Goal: Task Accomplishment & Management: Manage account settings

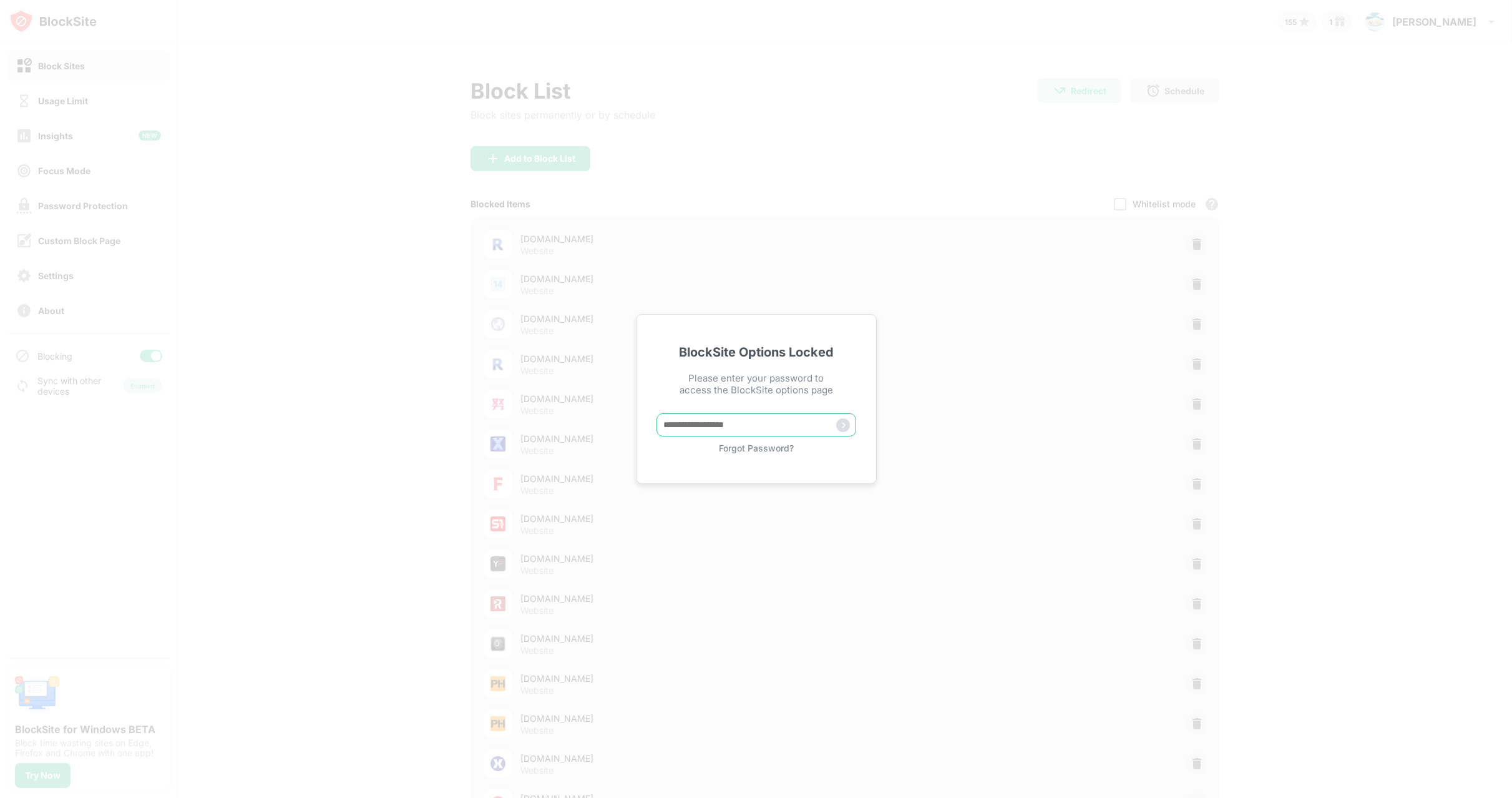
click at [706, 423] on input "text" at bounding box center [757, 425] width 200 height 23
paste input "*****"
type input "*****"
click at [845, 426] on img at bounding box center [843, 426] width 14 height 14
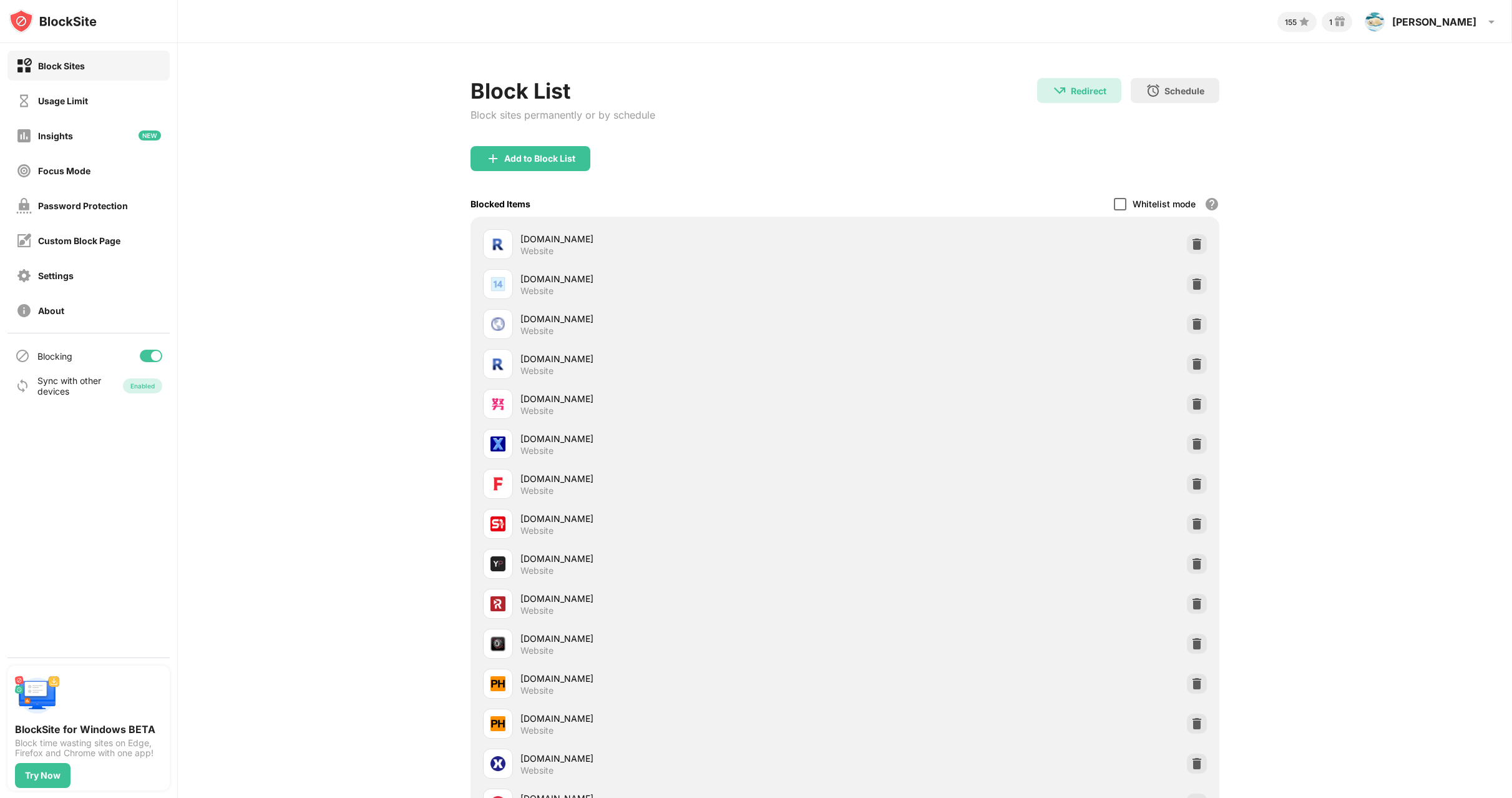
click at [1114, 204] on div at bounding box center [1121, 204] width 12 height 12
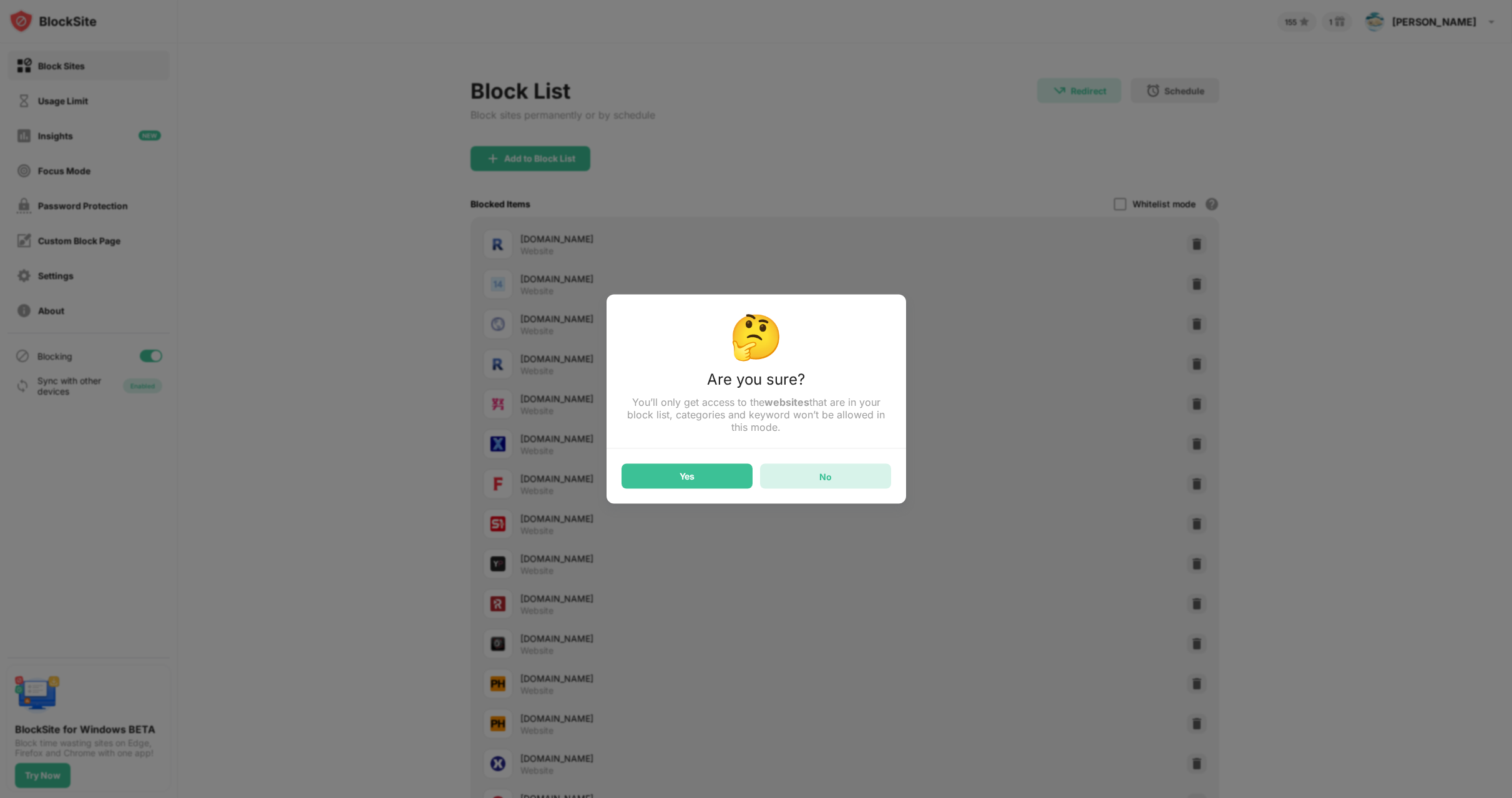
click at [832, 476] on div "No" at bounding box center [826, 476] width 12 height 10
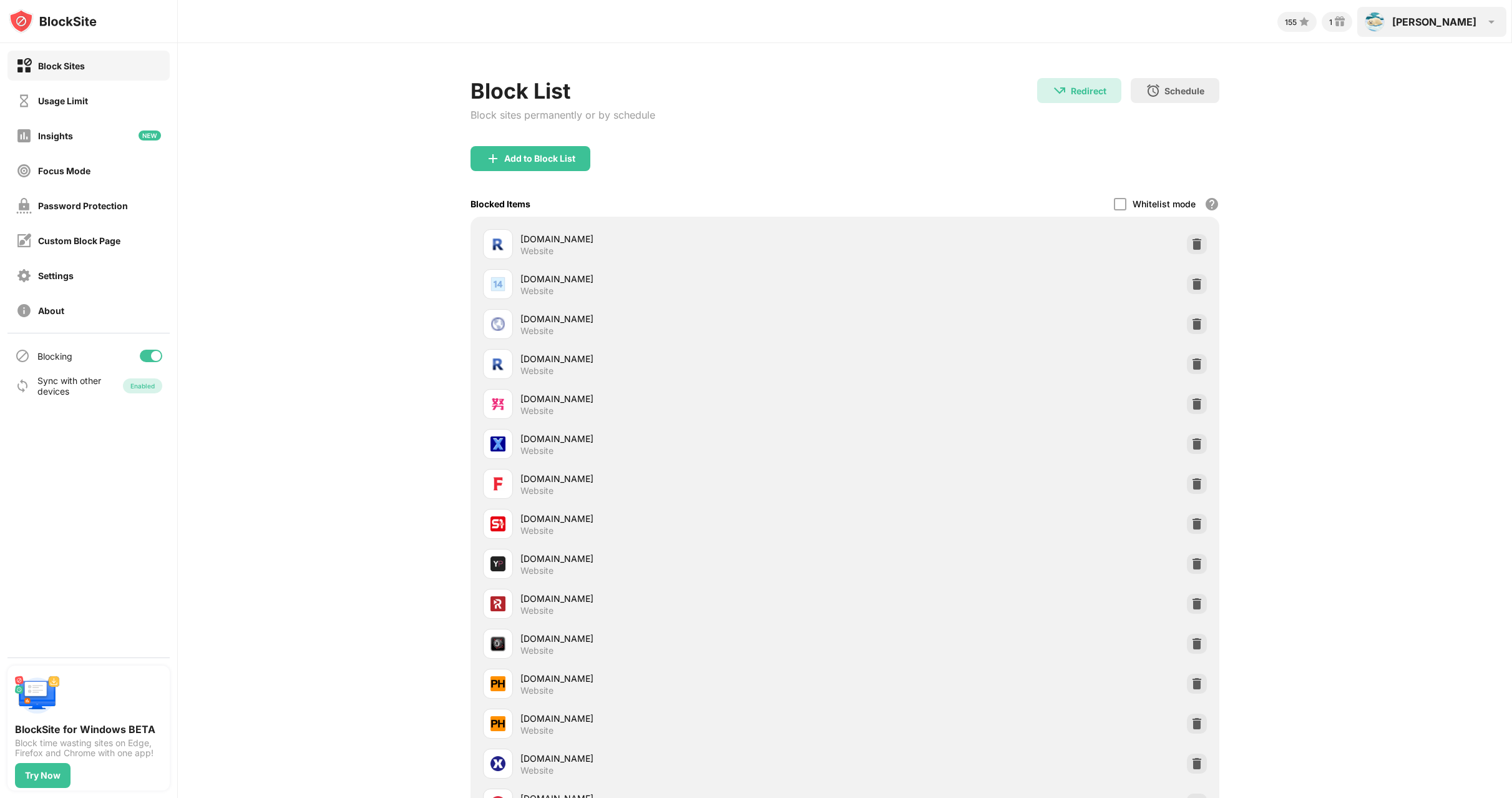
click at [1490, 23] on img at bounding box center [1491, 22] width 15 height 15
click at [1348, 23] on img at bounding box center [1340, 22] width 15 height 15
click at [1297, 23] on div "155" at bounding box center [1291, 22] width 12 height 10
click at [102, 246] on div "Custom Block Page" at bounding box center [69, 241] width 104 height 16
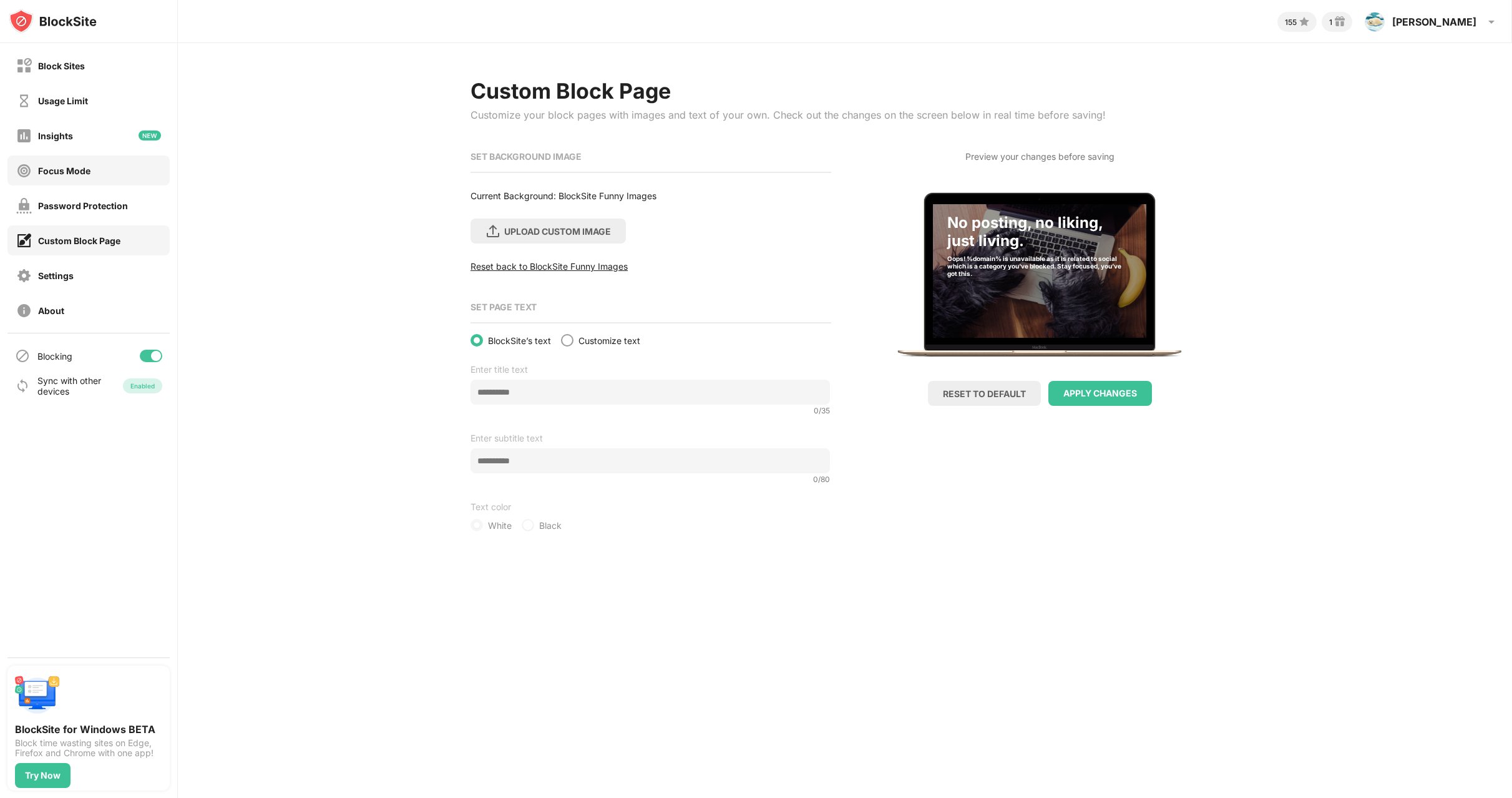
click at [70, 175] on div "Focus Mode" at bounding box center [64, 171] width 52 height 10
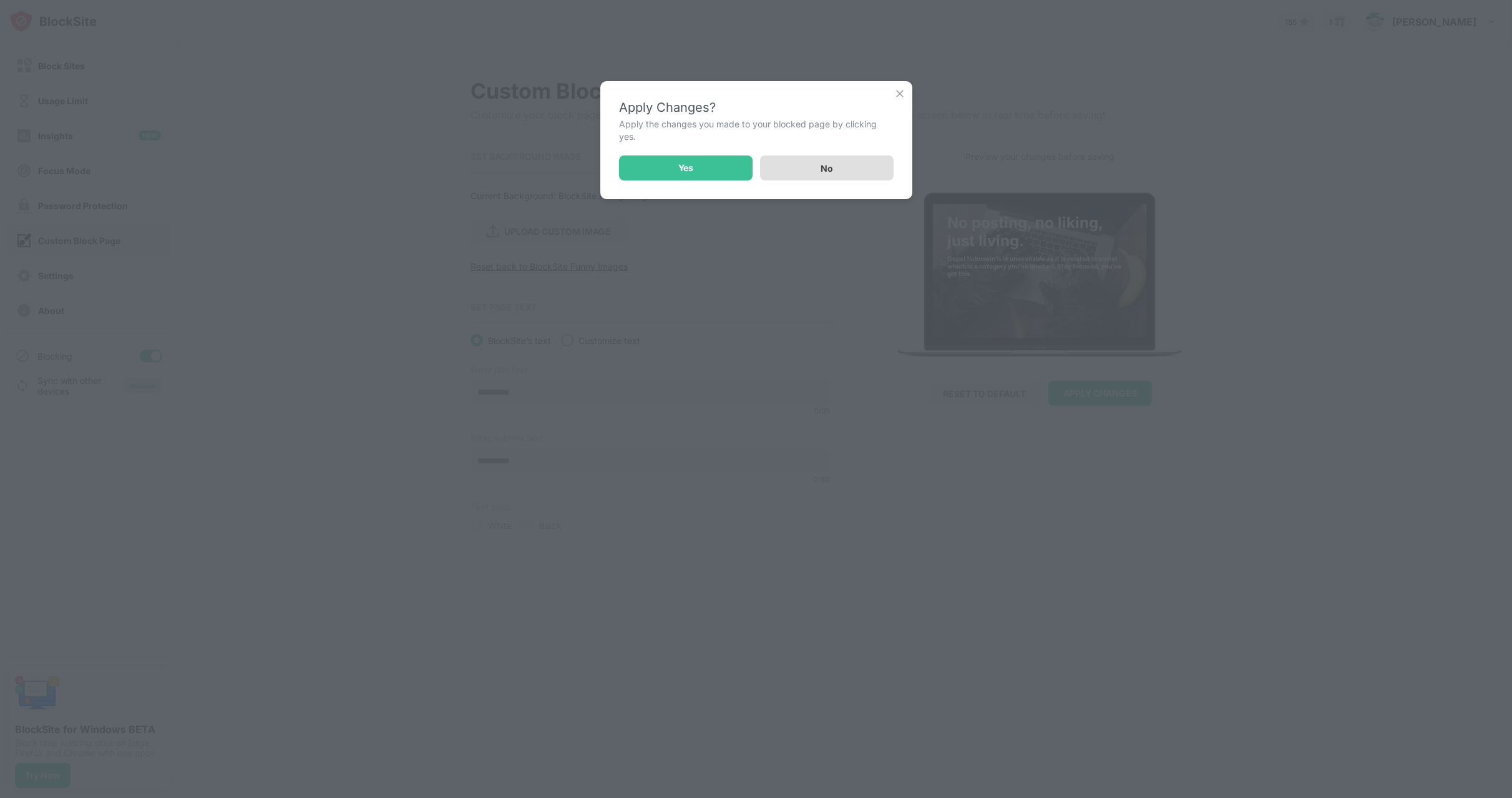
click at [865, 165] on div "No" at bounding box center [827, 168] width 134 height 25
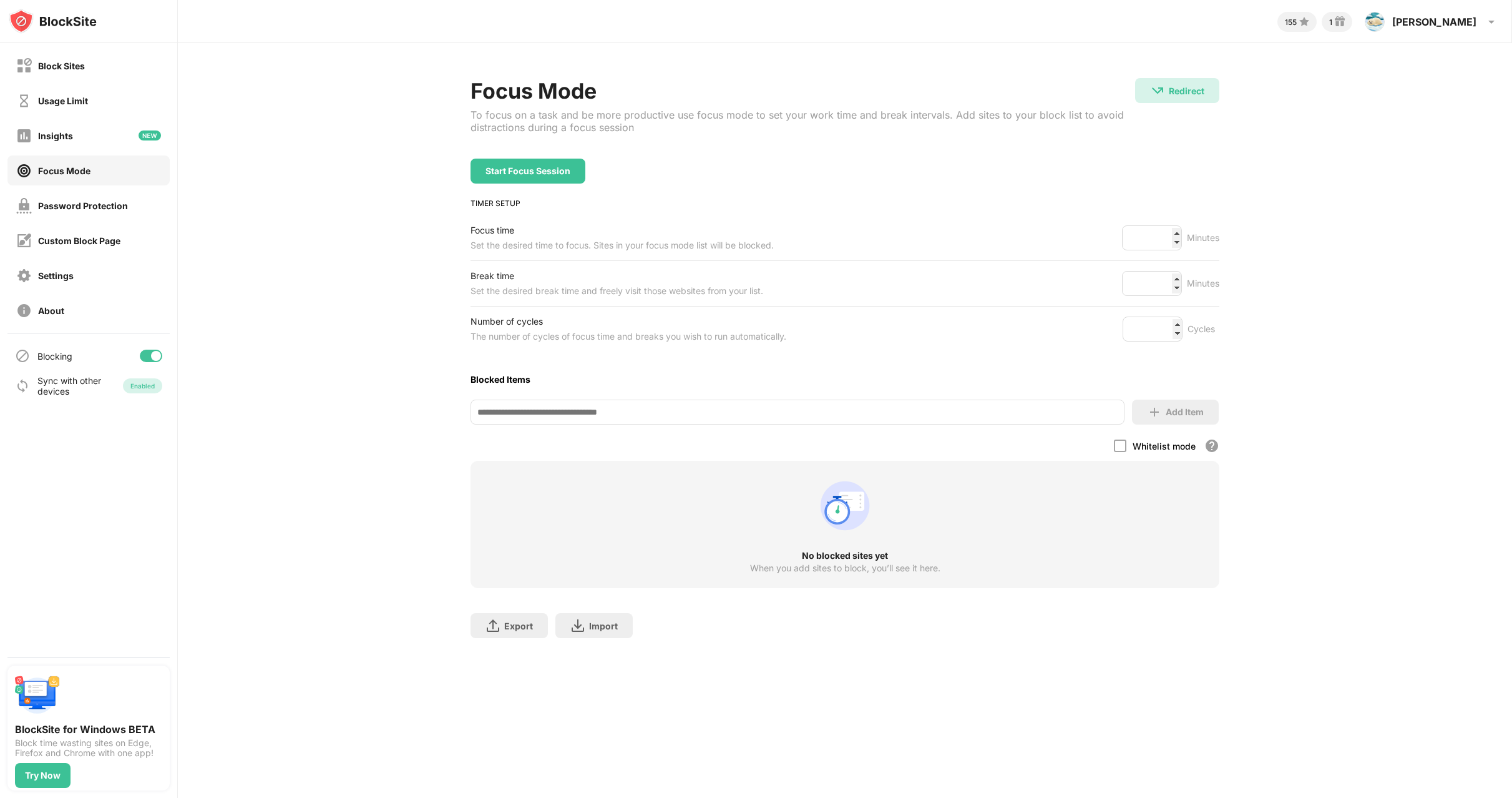
click at [67, 170] on div "Focus Mode" at bounding box center [64, 171] width 52 height 10
click at [56, 137] on div "Insights" at bounding box center [56, 136] width 35 height 10
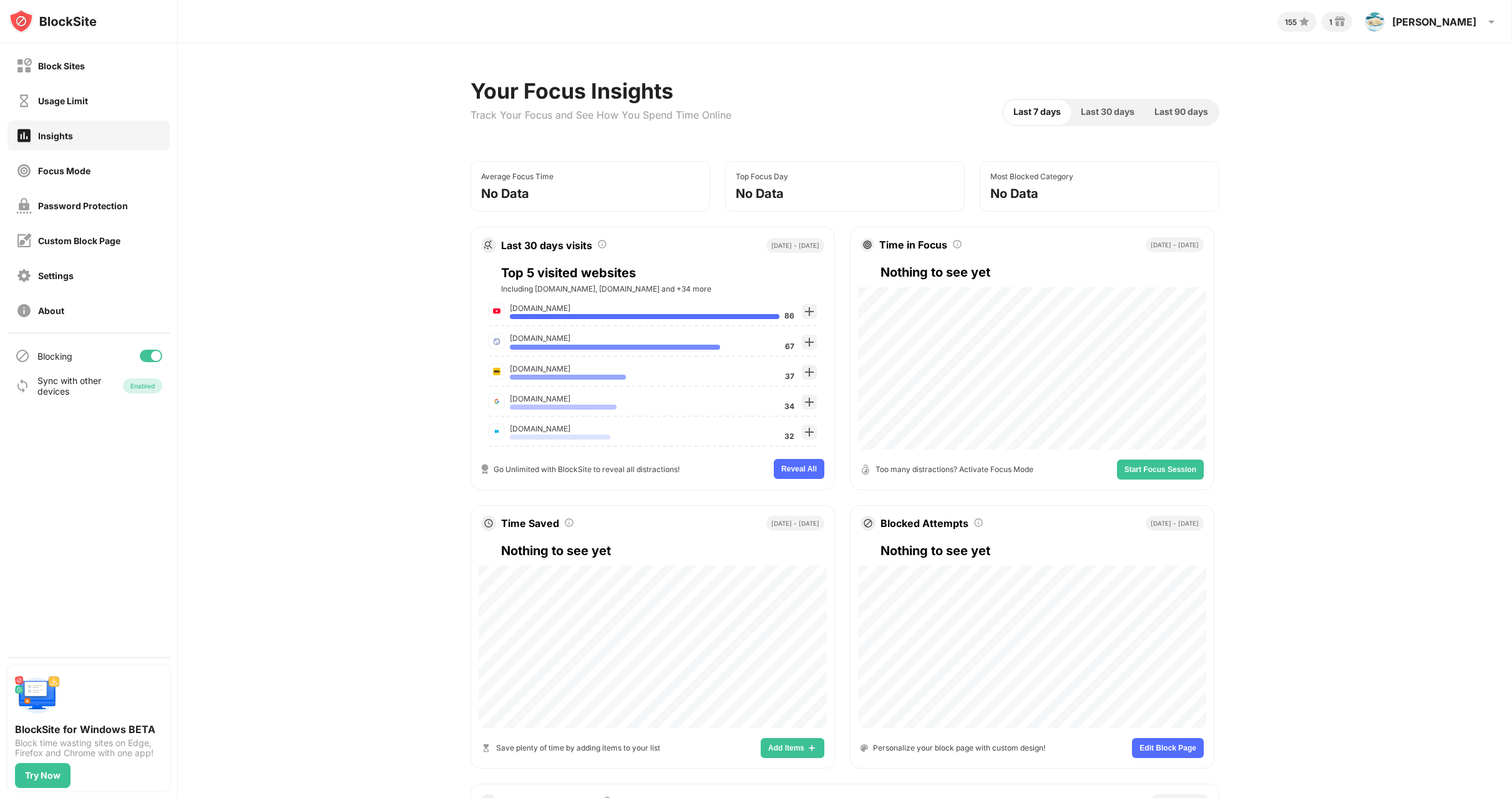
scroll to position [265, 0]
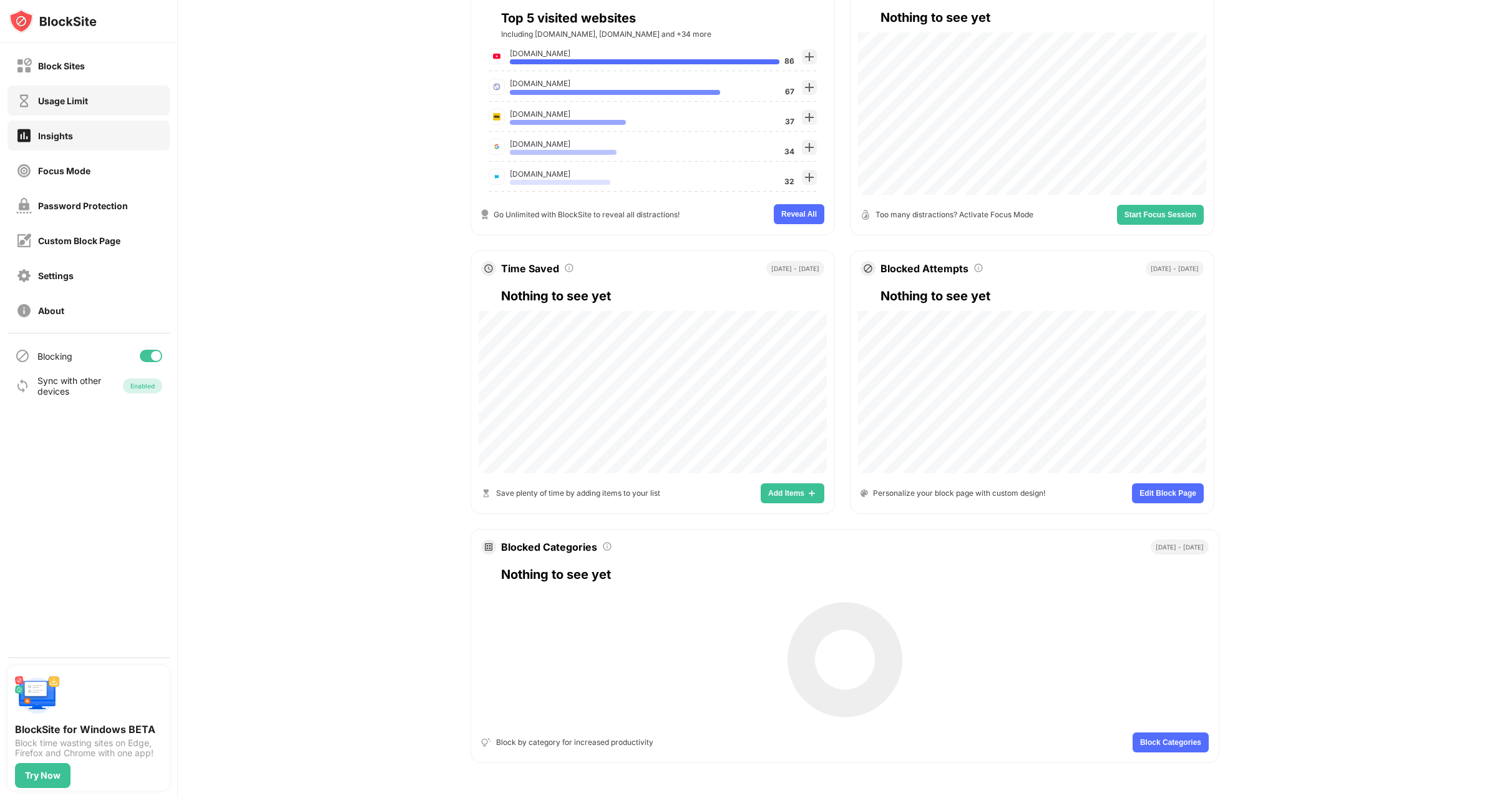
click at [78, 101] on div "Usage Limit" at bounding box center [63, 101] width 50 height 10
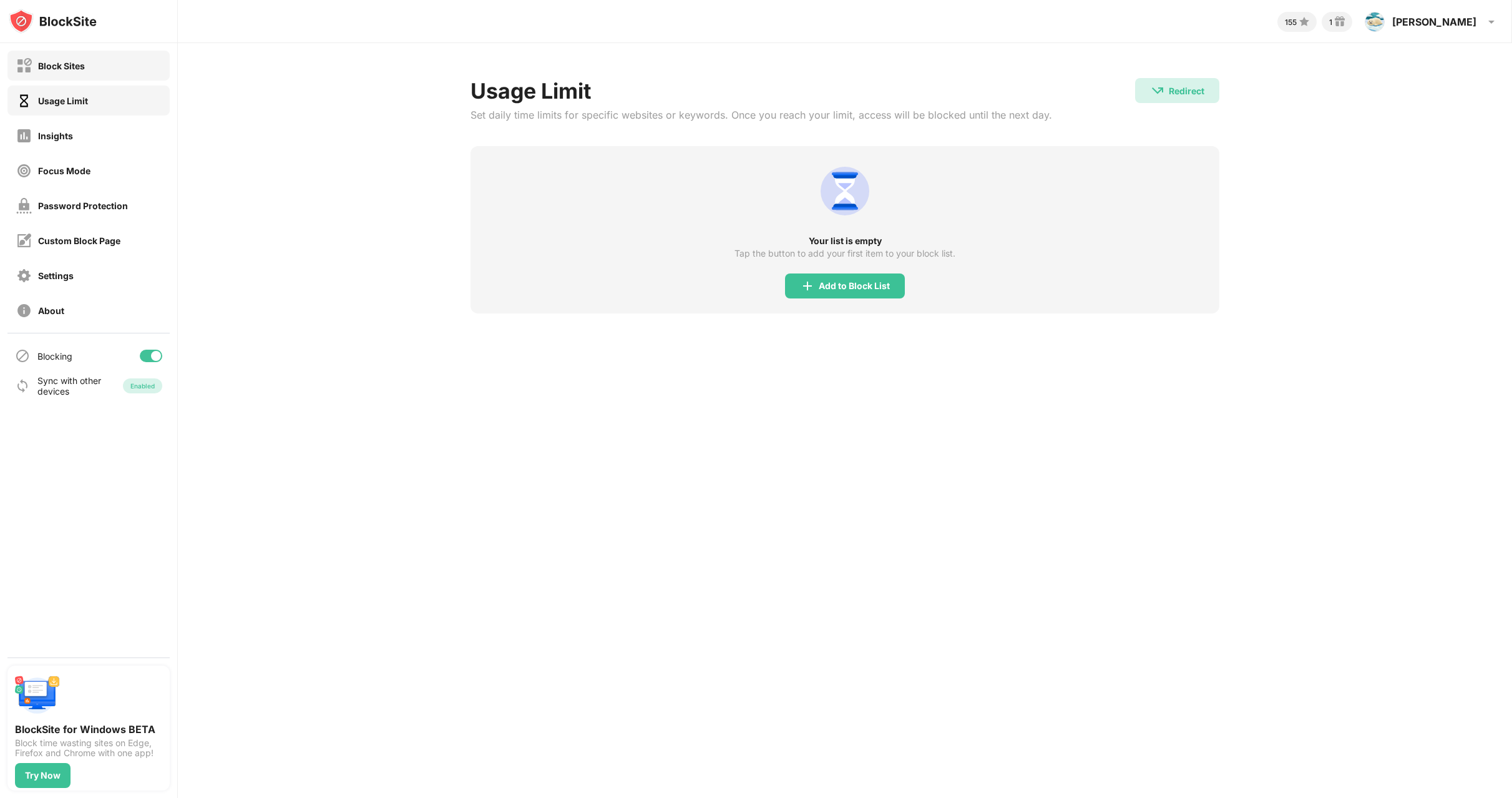
click at [70, 67] on div "Block Sites" at bounding box center [62, 66] width 47 height 10
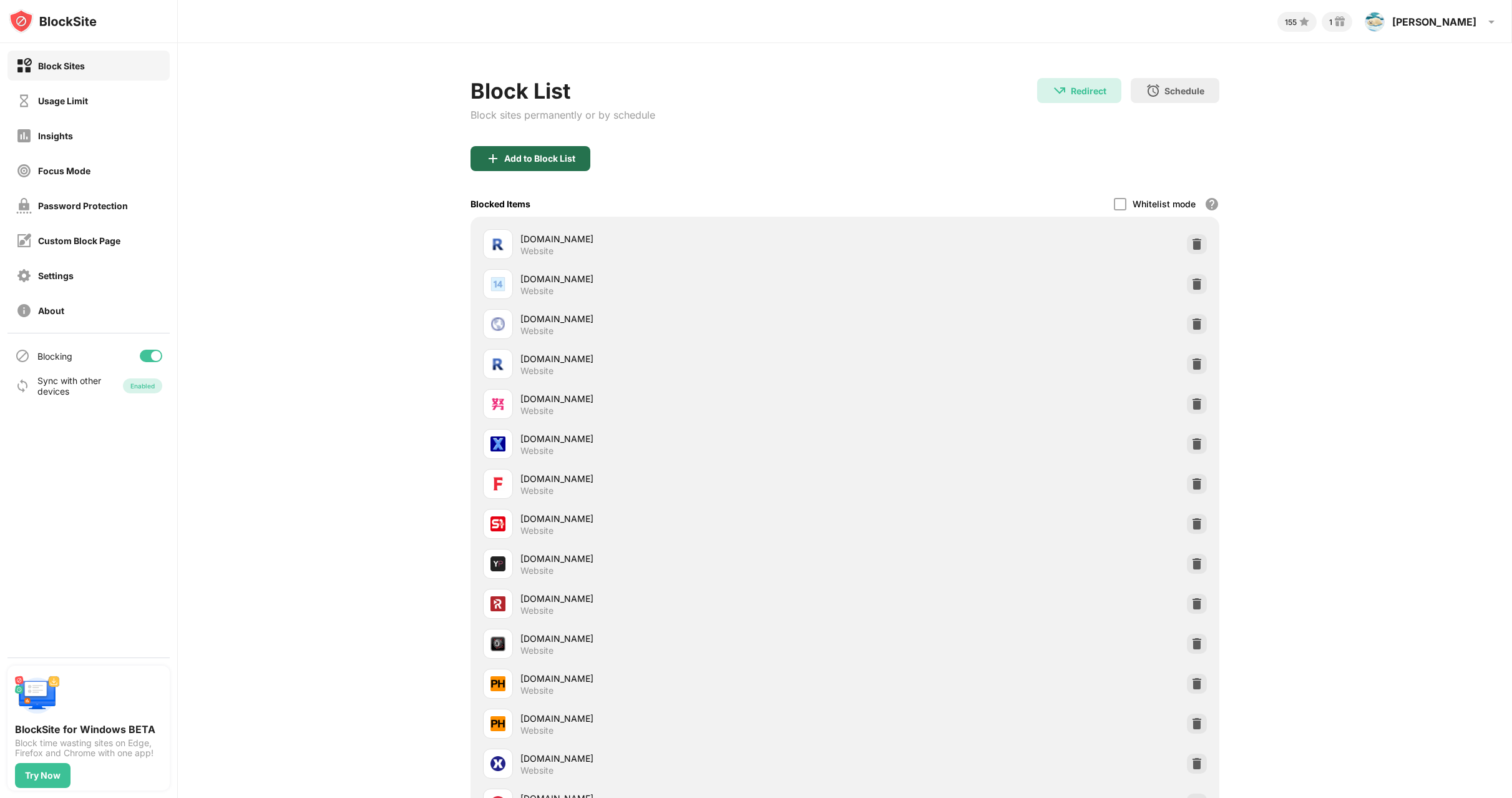
click at [557, 157] on div "Add to Block List" at bounding box center [540, 158] width 71 height 10
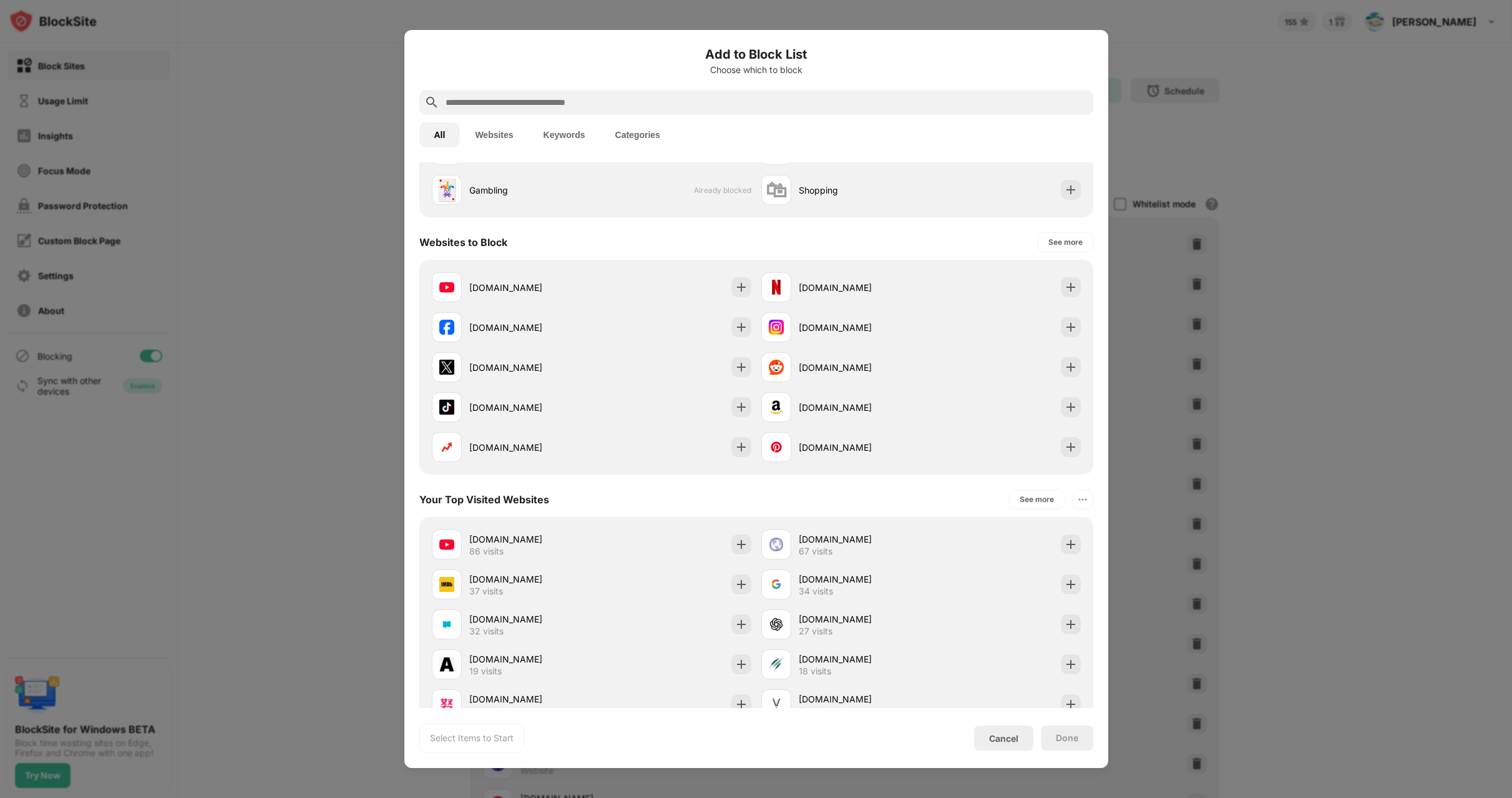
scroll to position [112, 0]
click at [567, 134] on button "Keywords" at bounding box center [565, 135] width 72 height 25
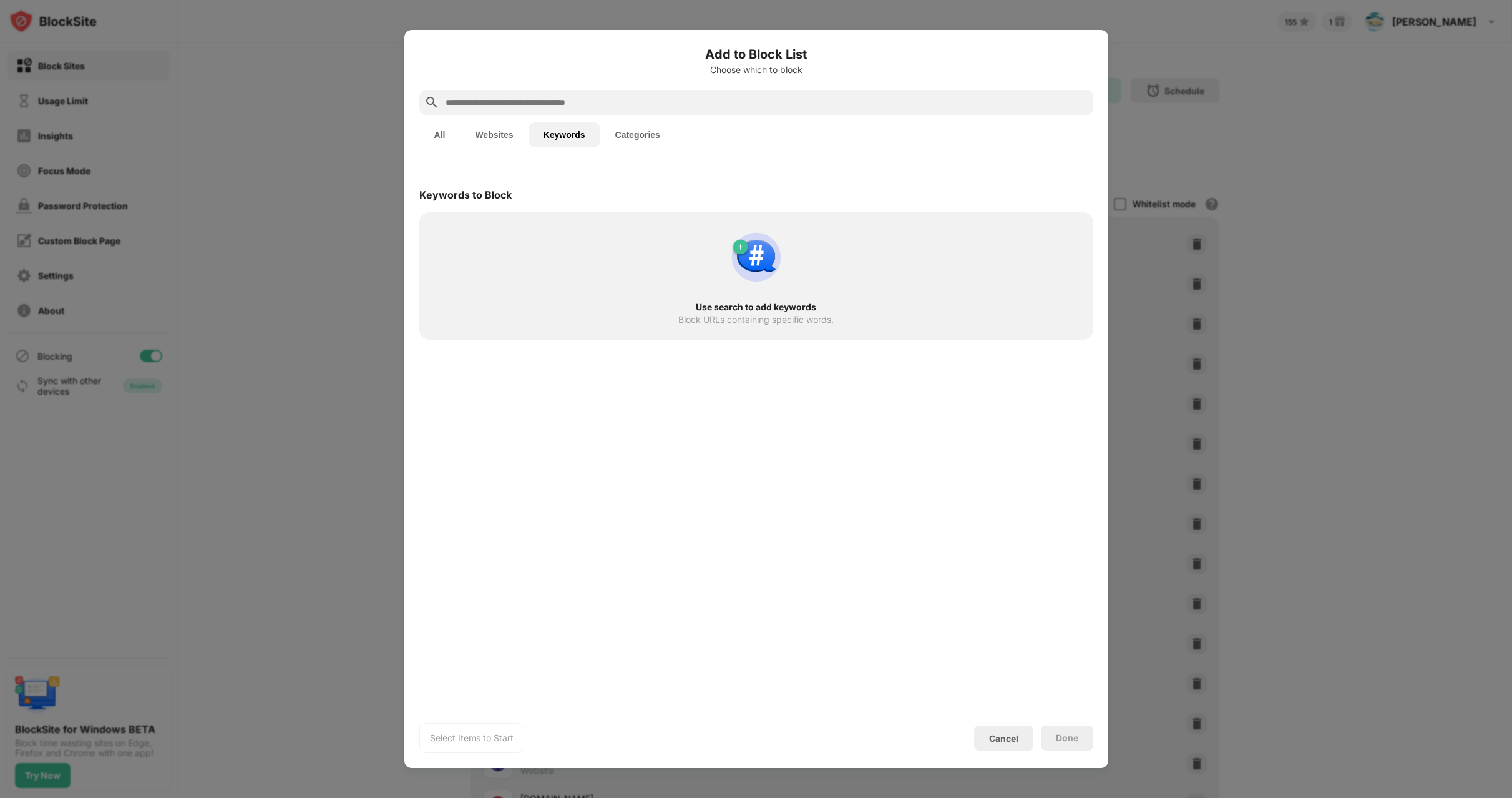
click at [643, 137] on button "Categories" at bounding box center [638, 135] width 75 height 25
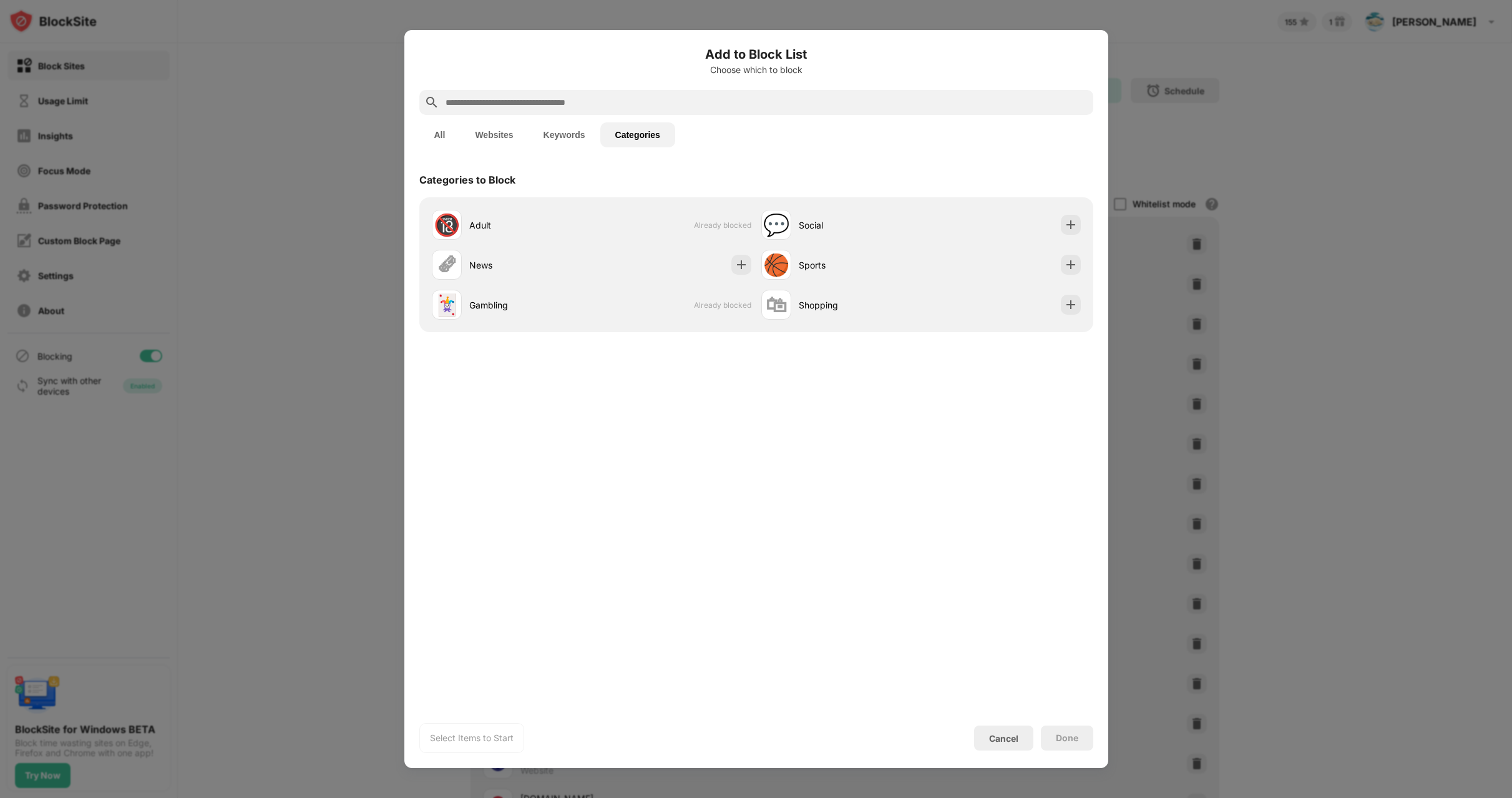
click at [470, 129] on button "Websites" at bounding box center [494, 135] width 68 height 25
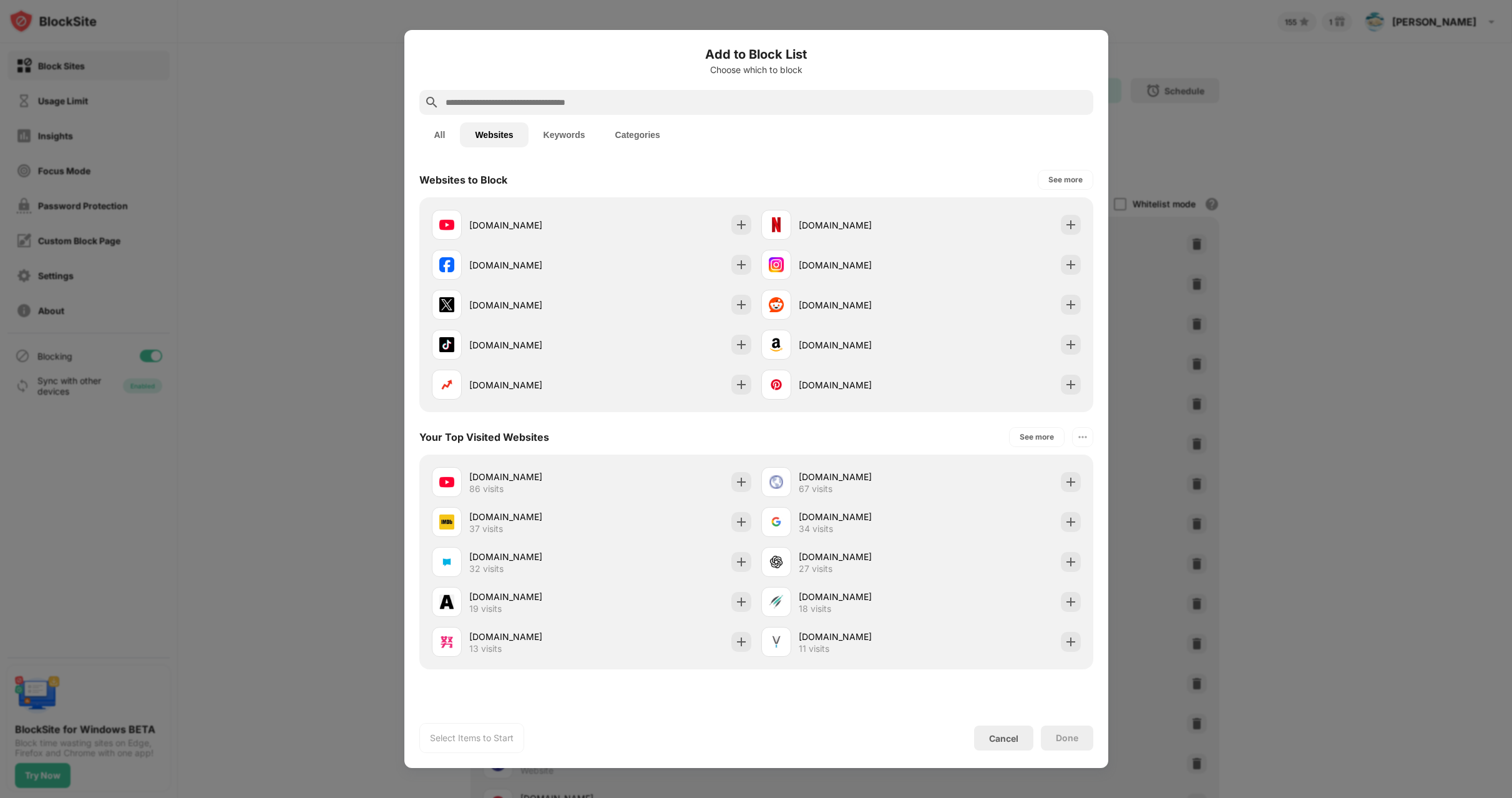
click at [1355, 230] on div at bounding box center [756, 399] width 1512 height 798
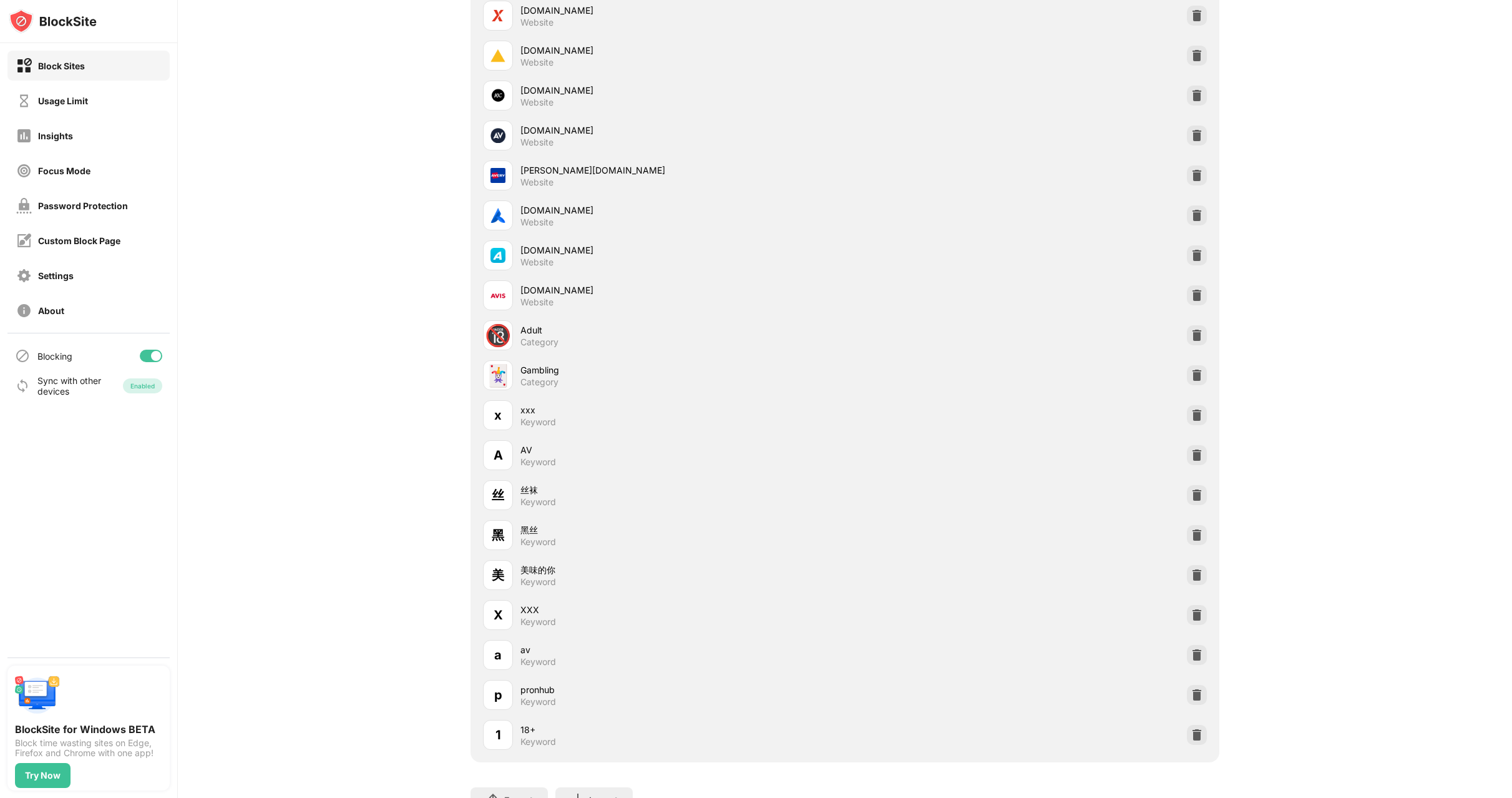
scroll to position [835, 0]
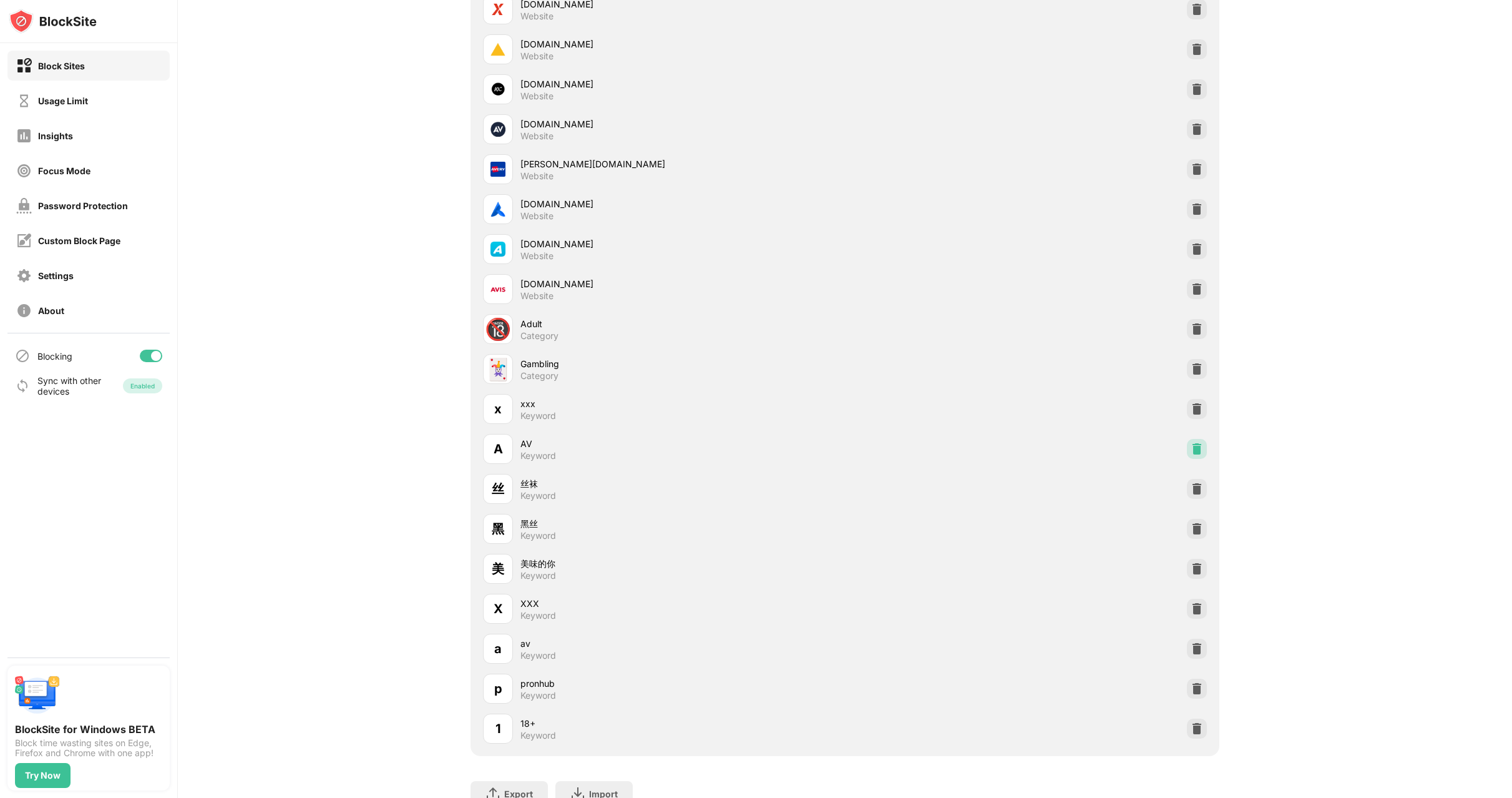
click at [1191, 446] on img at bounding box center [1197, 449] width 12 height 12
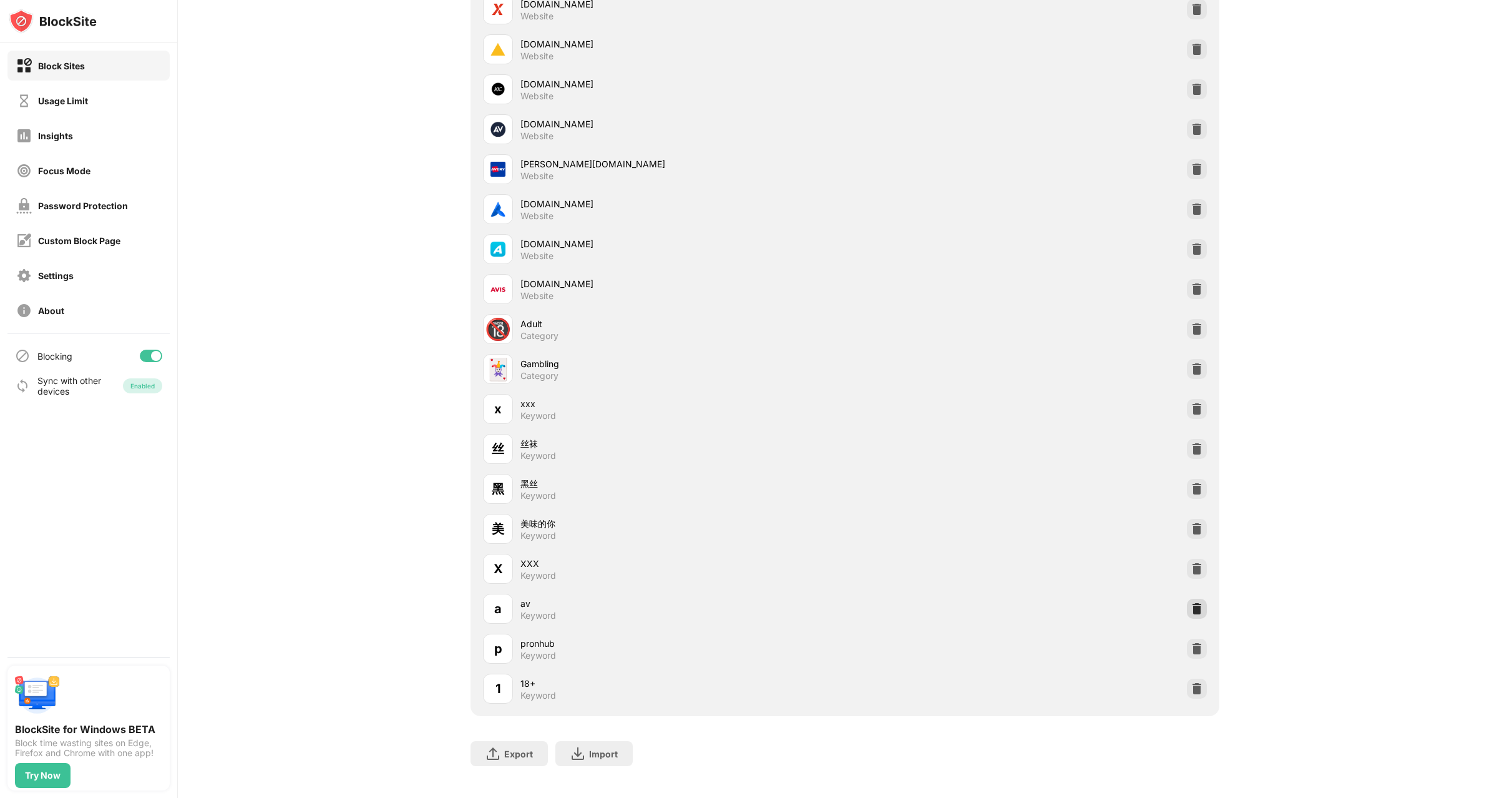
click at [1195, 612] on img at bounding box center [1197, 608] width 12 height 12
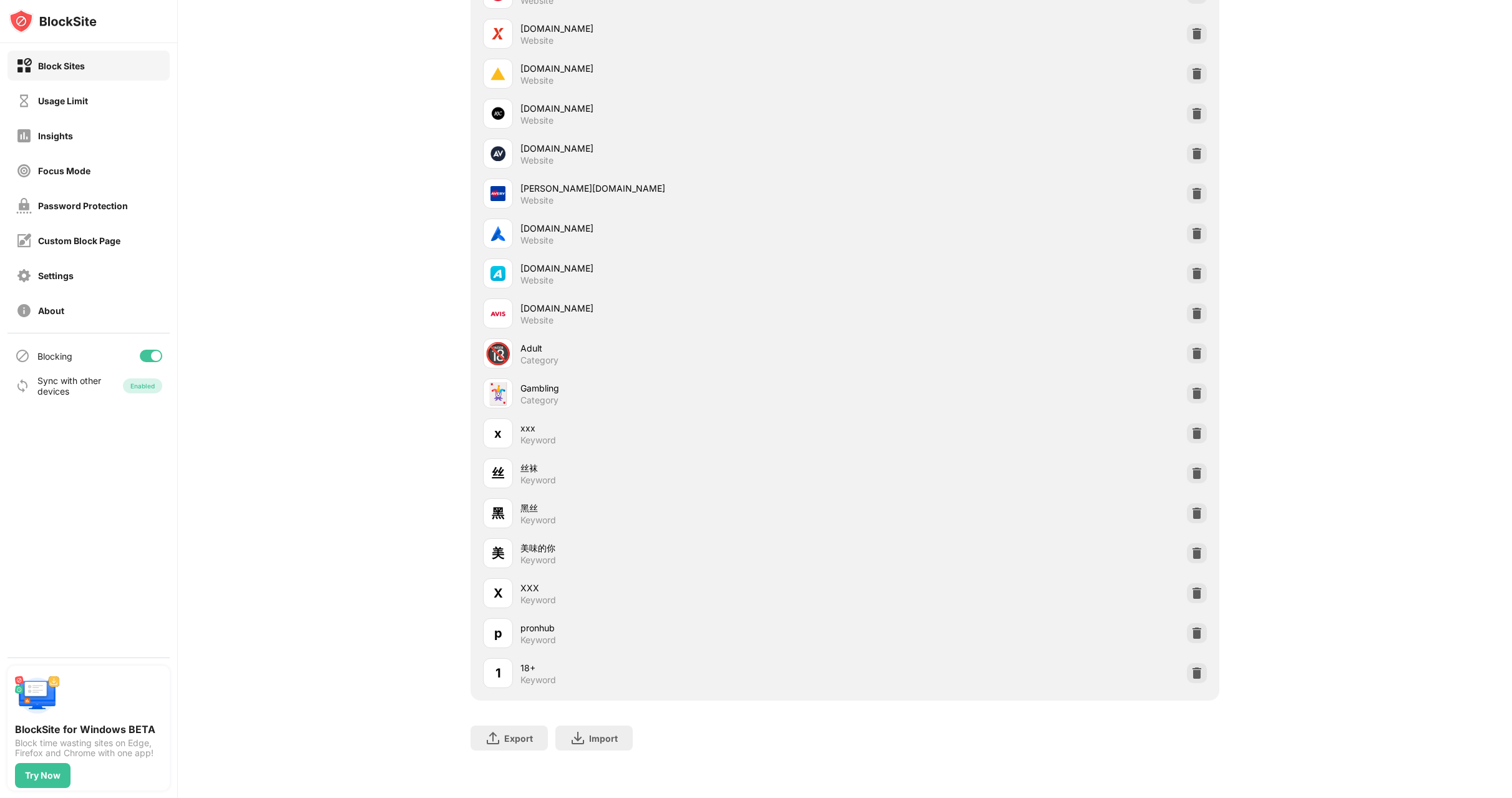
scroll to position [819, 0]
click at [1358, 61] on div "Block List Block sites permanently or by schedule Redirect Redirect to biblepro…" at bounding box center [845, 16] width 1335 height 1565
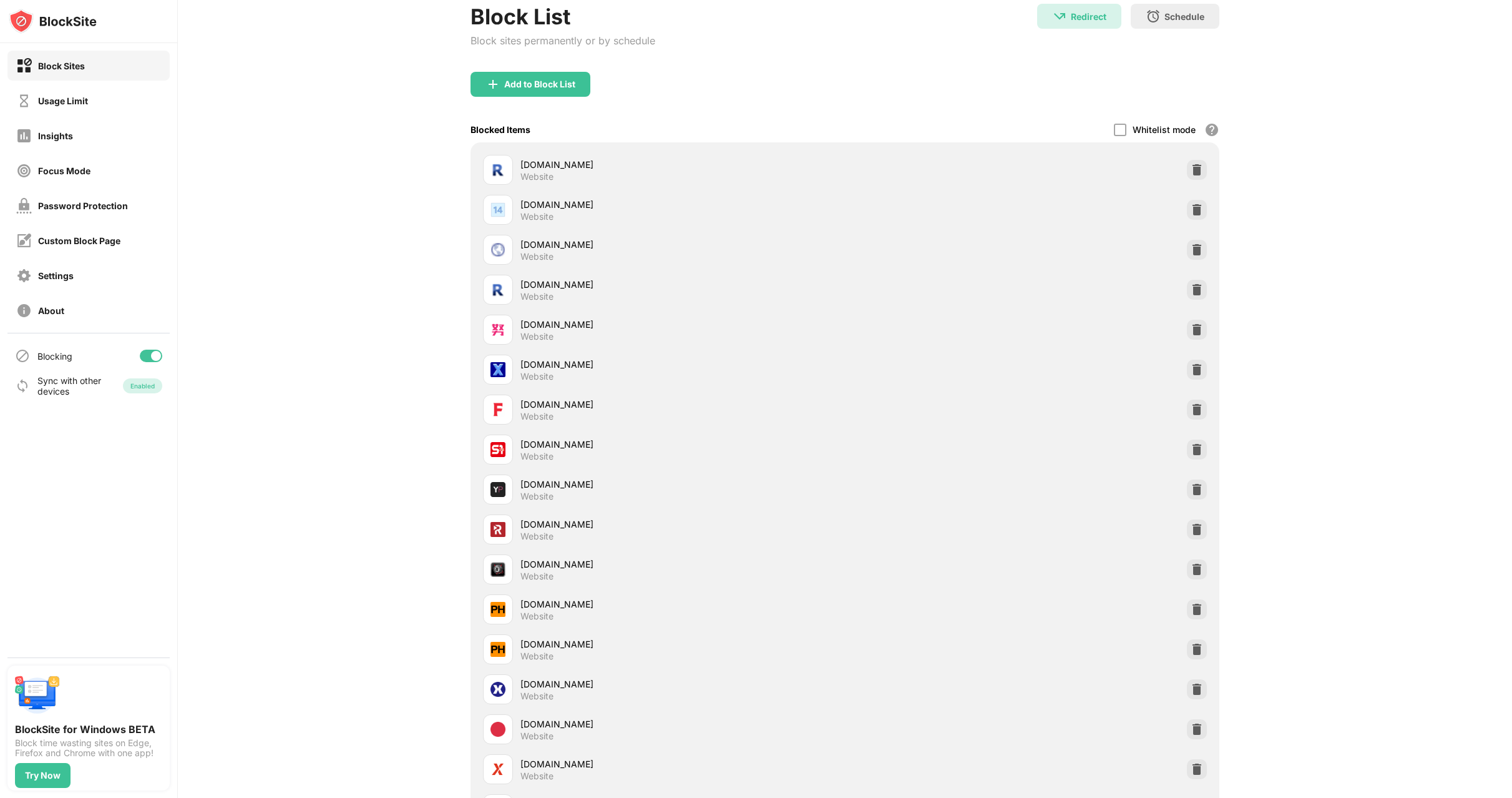
scroll to position [74, 0]
click at [147, 359] on div at bounding box center [151, 356] width 23 height 12
click at [155, 357] on div at bounding box center [151, 356] width 23 height 12
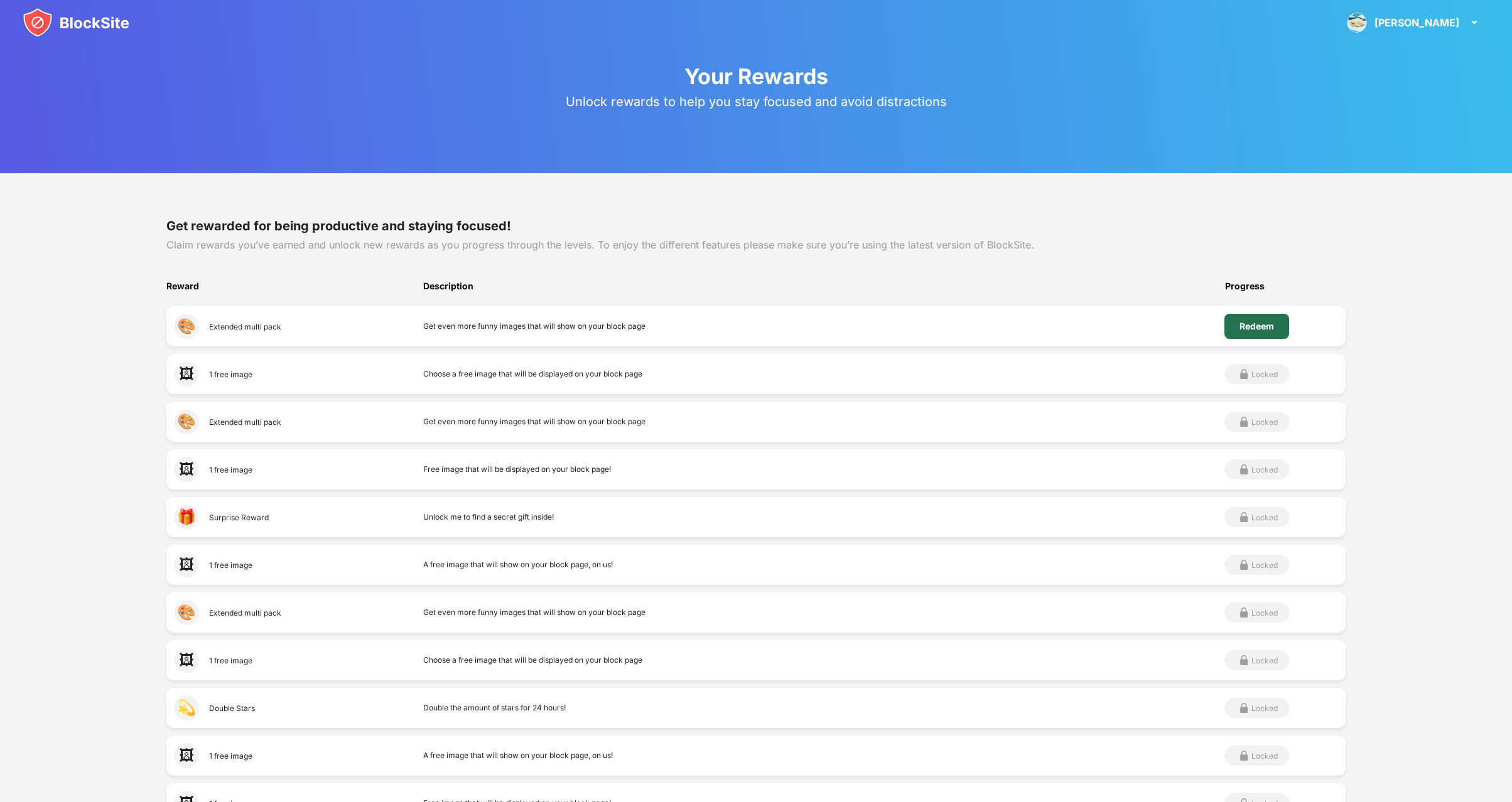
click at [1265, 326] on div "Redeem" at bounding box center [1256, 325] width 34 height 10
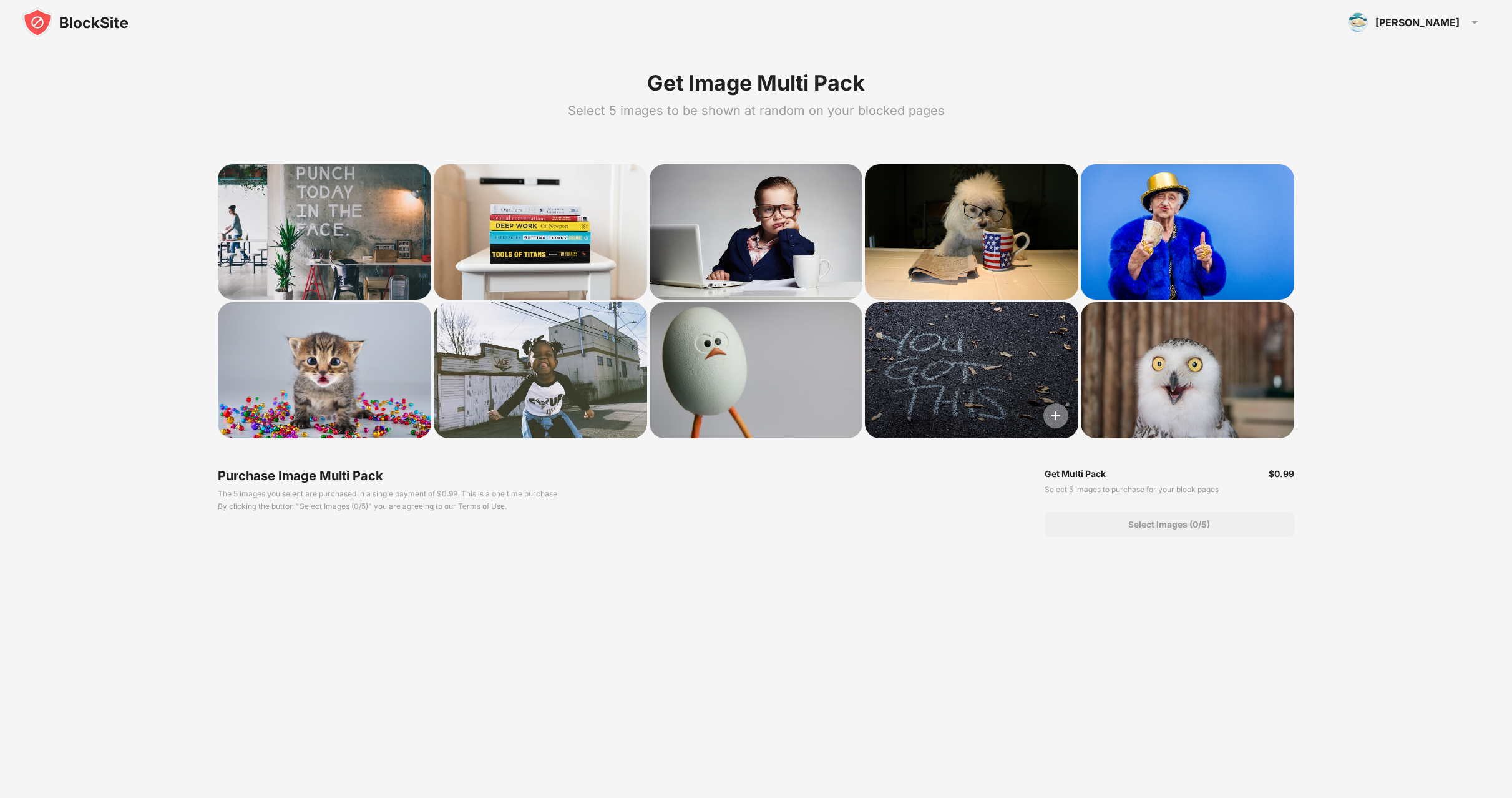
click at [1060, 417] on img at bounding box center [1056, 416] width 25 height 25
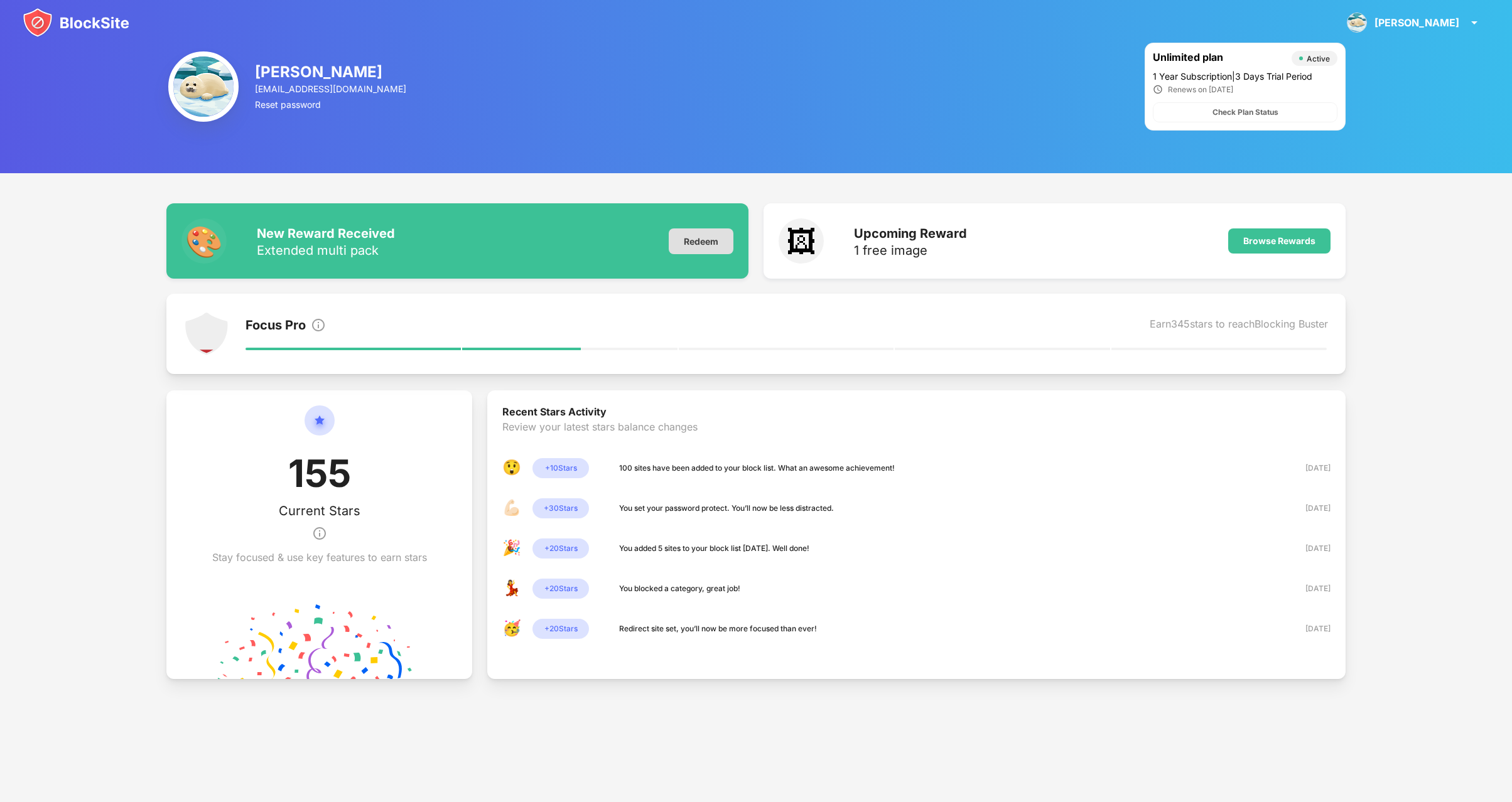
click at [704, 242] on div "Redeem" at bounding box center [701, 241] width 65 height 25
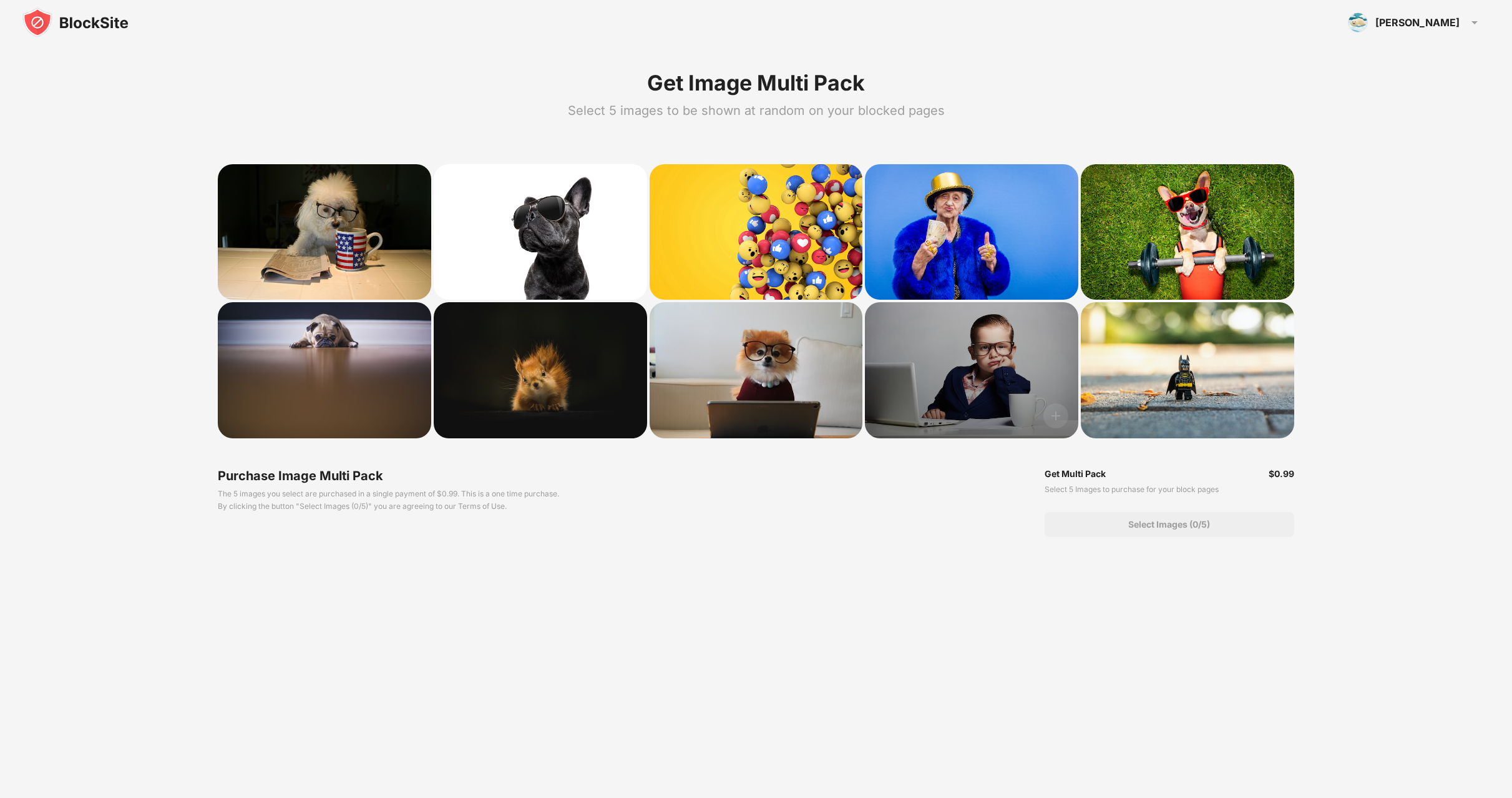
click at [969, 372] on div at bounding box center [971, 370] width 213 height 136
click at [1056, 415] on img at bounding box center [1056, 416] width 25 height 25
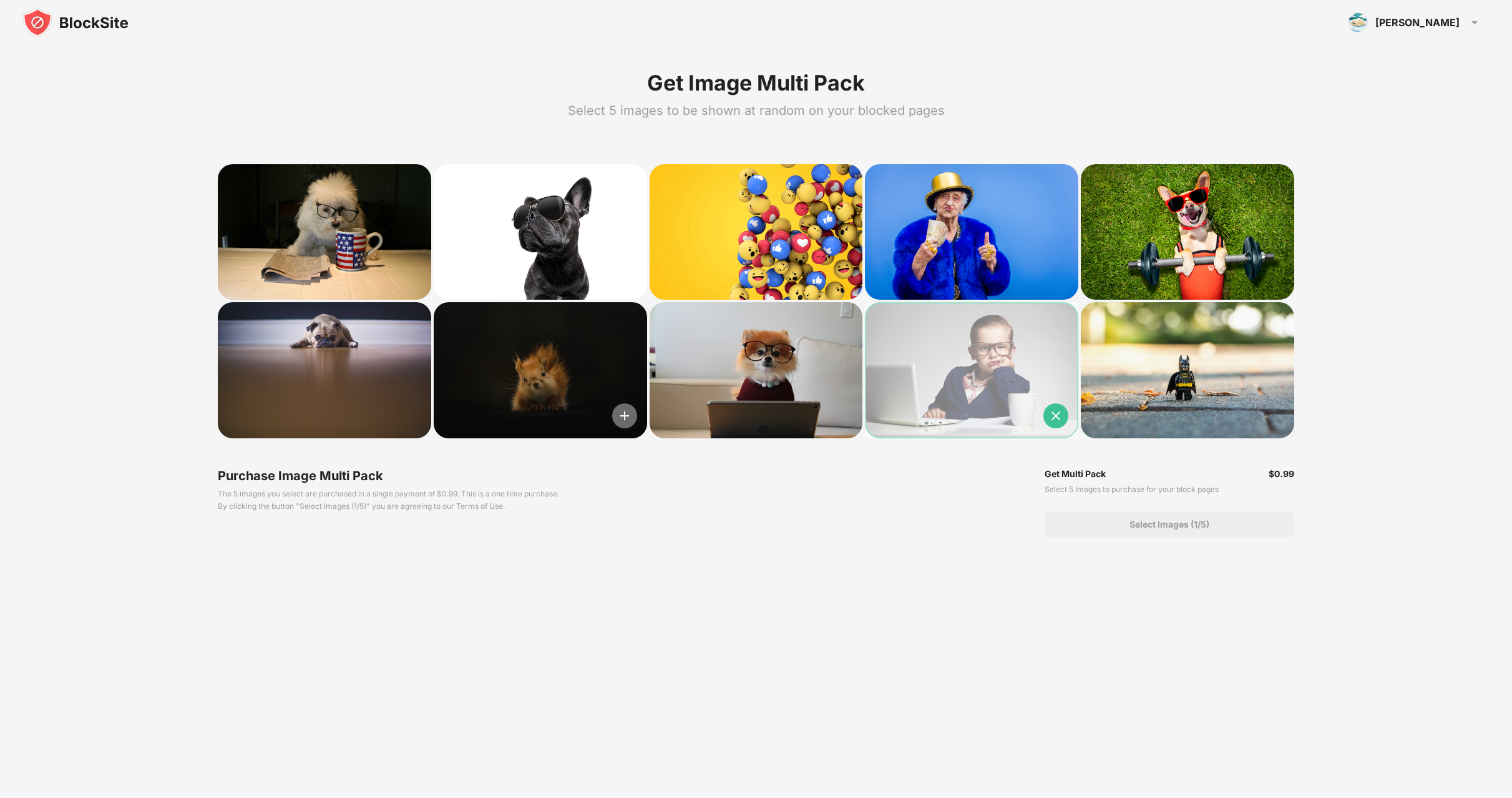
click at [628, 417] on img at bounding box center [625, 416] width 25 height 25
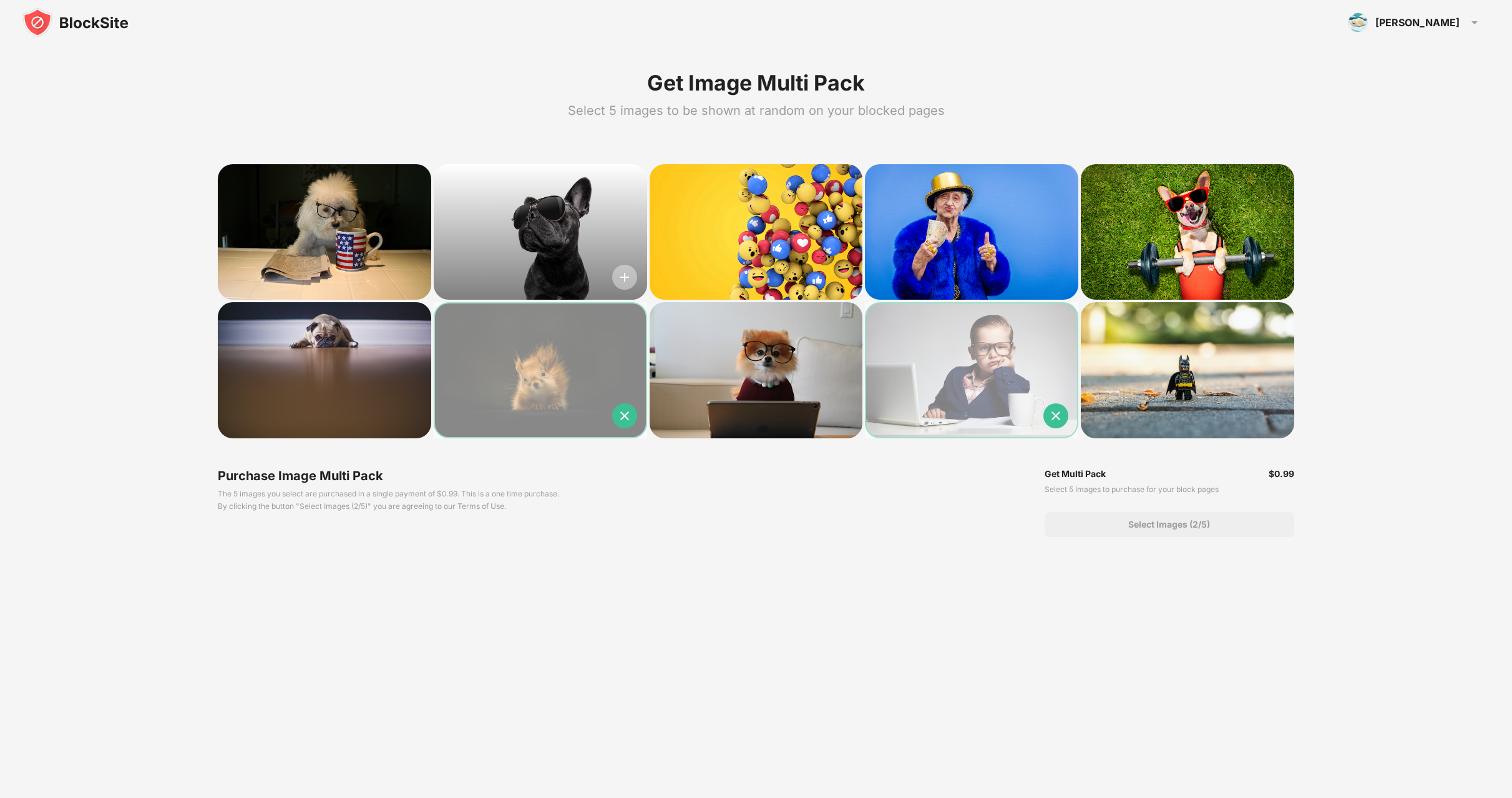
click at [630, 278] on img at bounding box center [625, 277] width 25 height 25
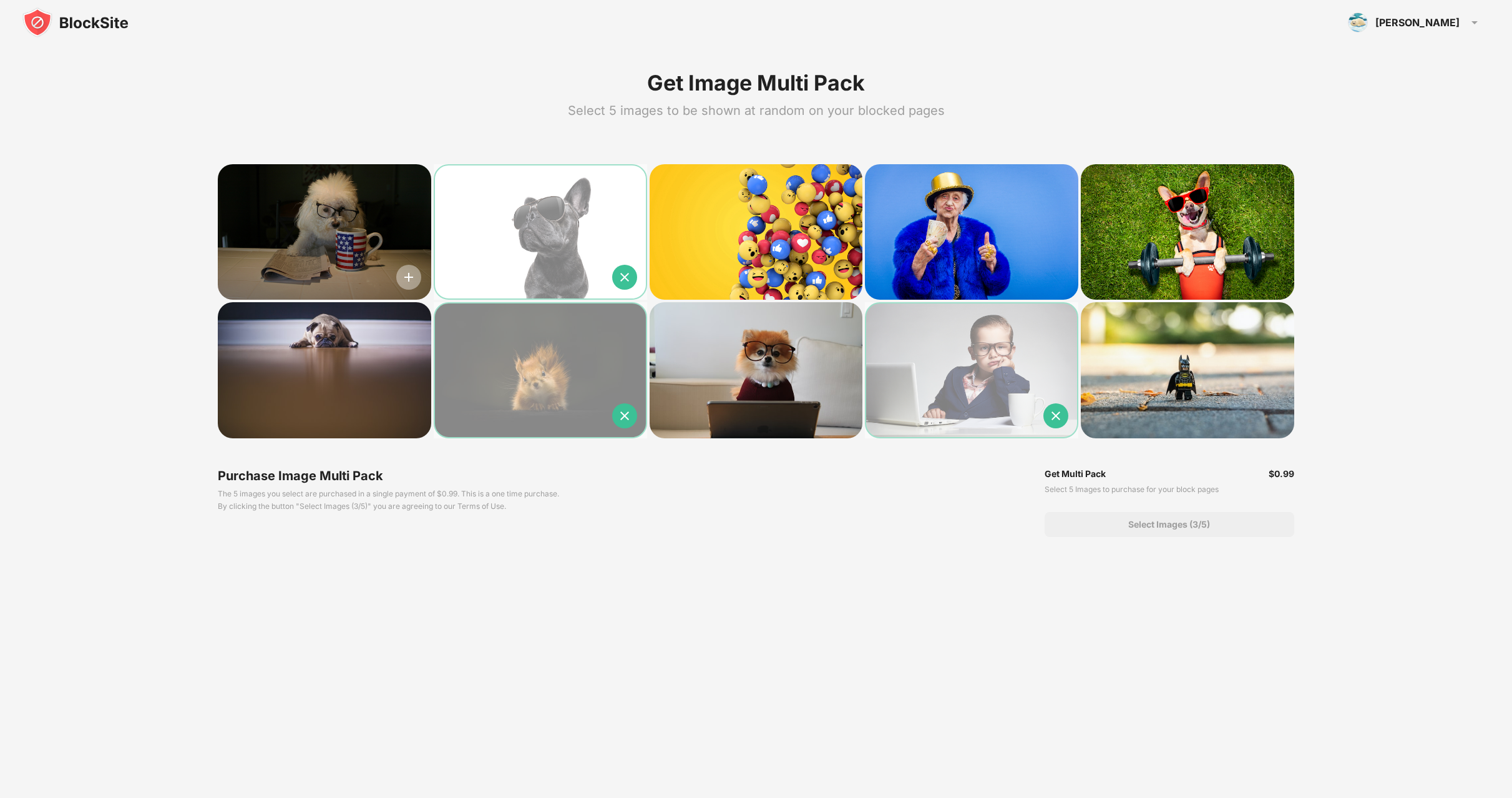
click at [414, 278] on img at bounding box center [409, 277] width 25 height 25
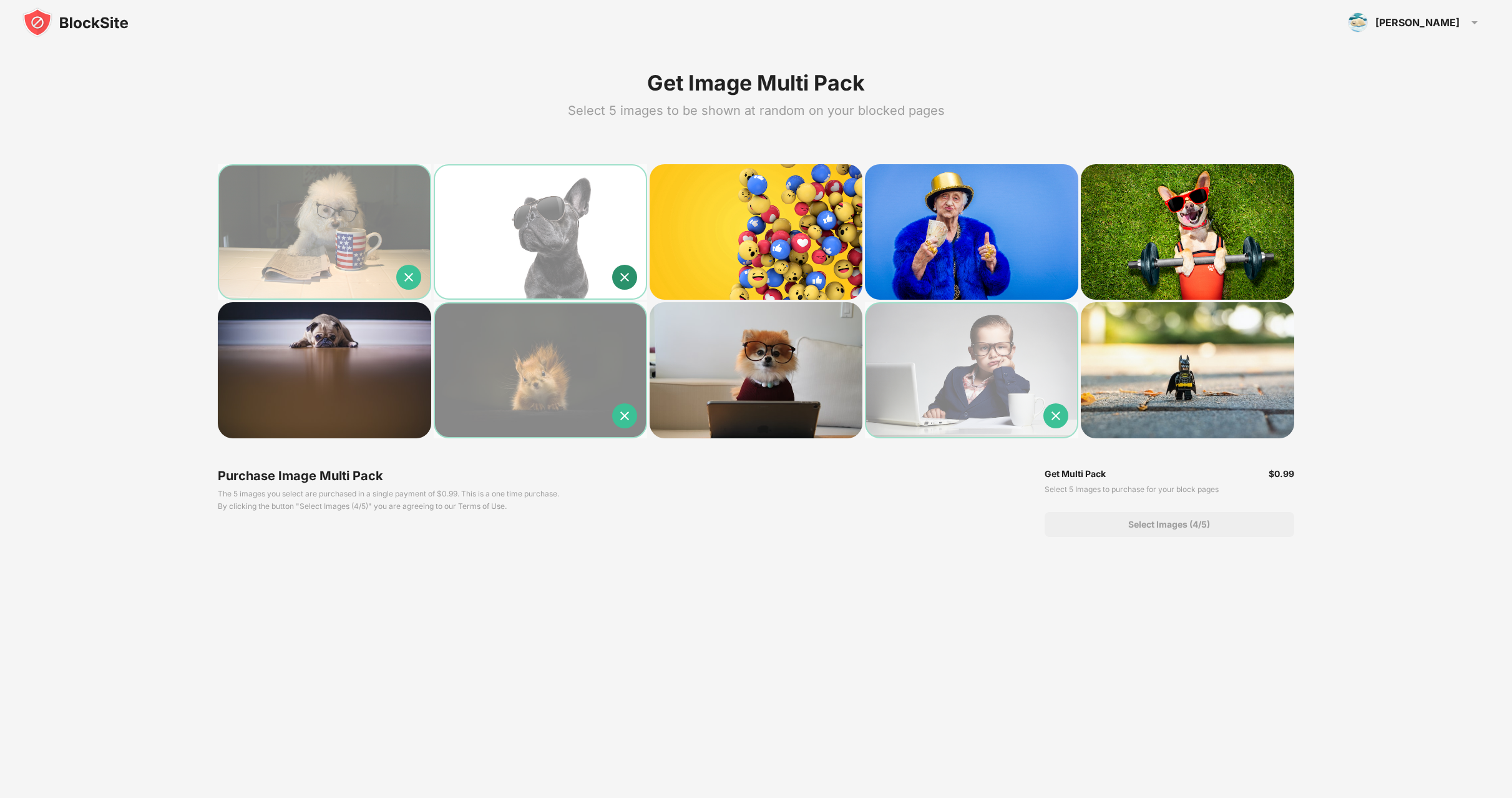
click at [625, 278] on img at bounding box center [625, 277] width 25 height 25
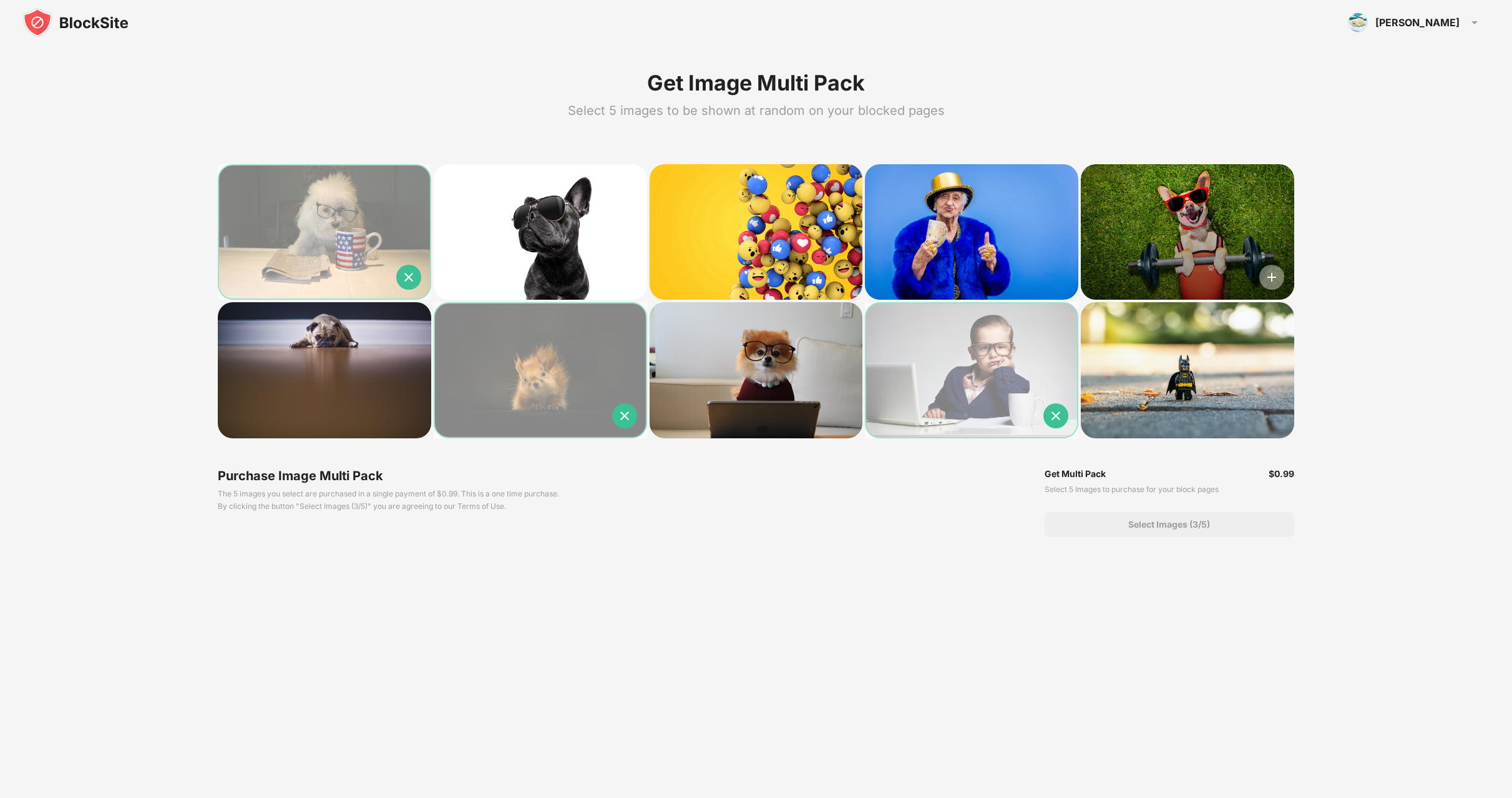
click at [1269, 274] on img at bounding box center [1272, 277] width 25 height 25
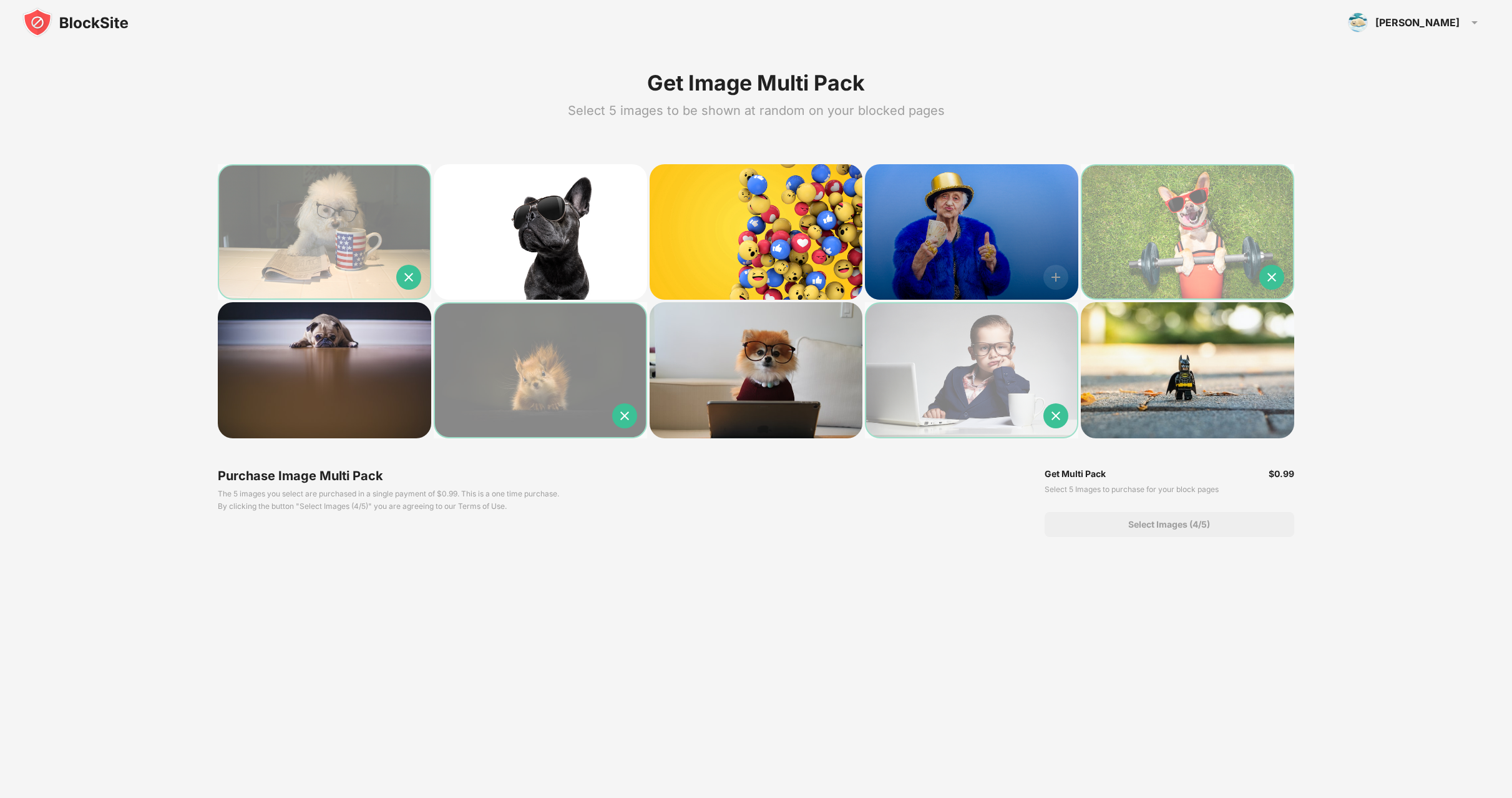
click at [1056, 276] on img at bounding box center [1056, 277] width 25 height 25
